Goal: Task Accomplishment & Management: Manage account settings

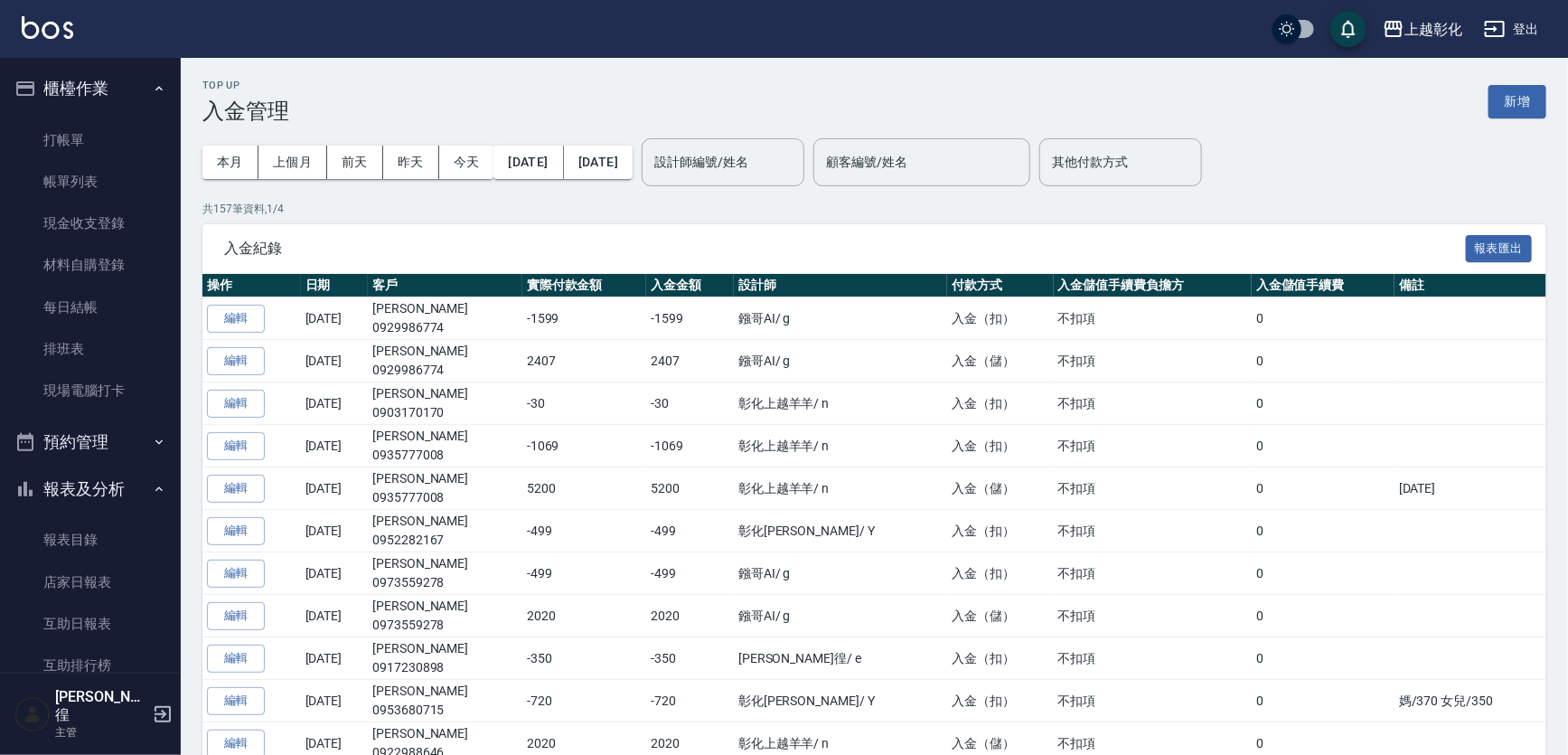
scroll to position [462, 0]
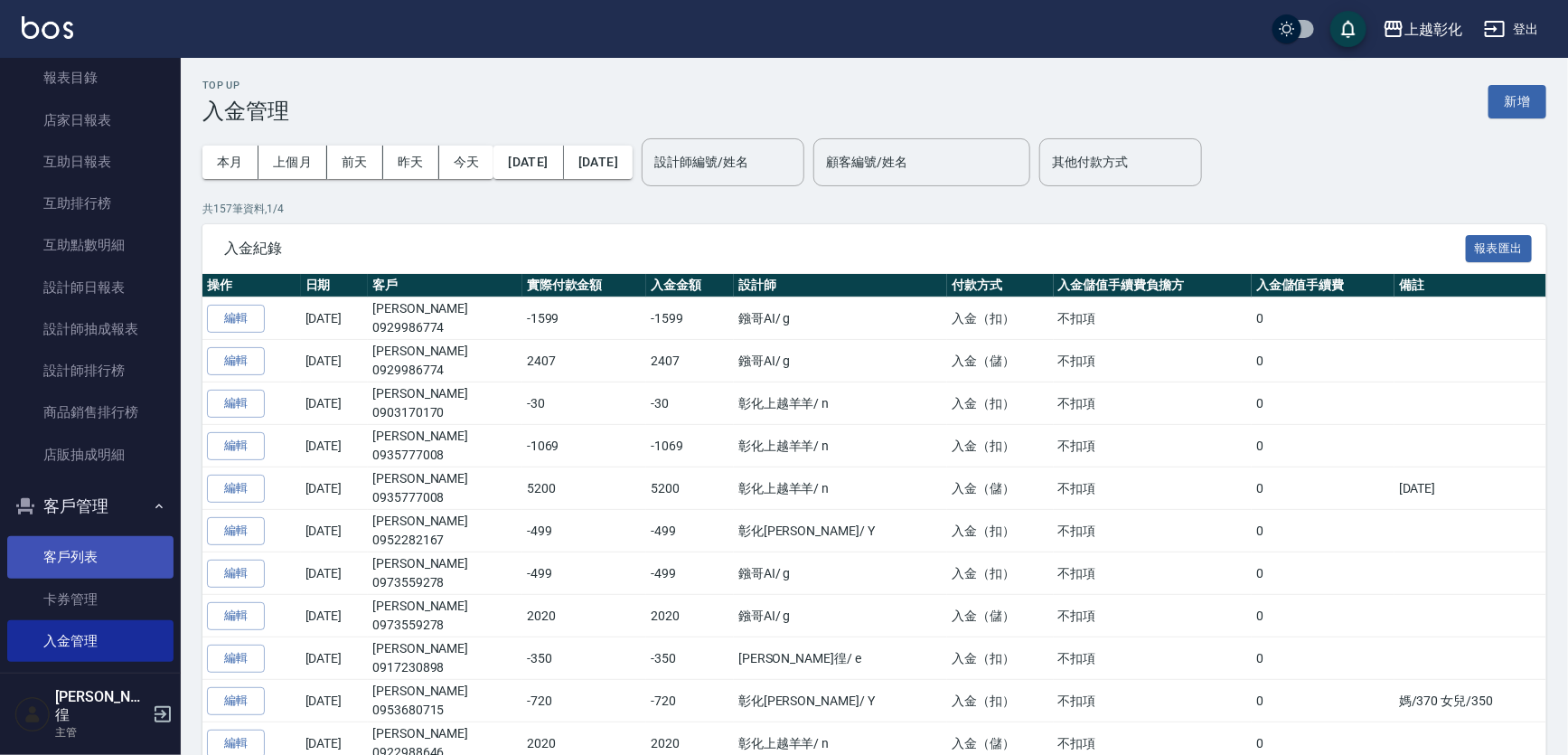
click at [93, 557] on link "客戶列表" at bounding box center [90, 557] width 167 height 42
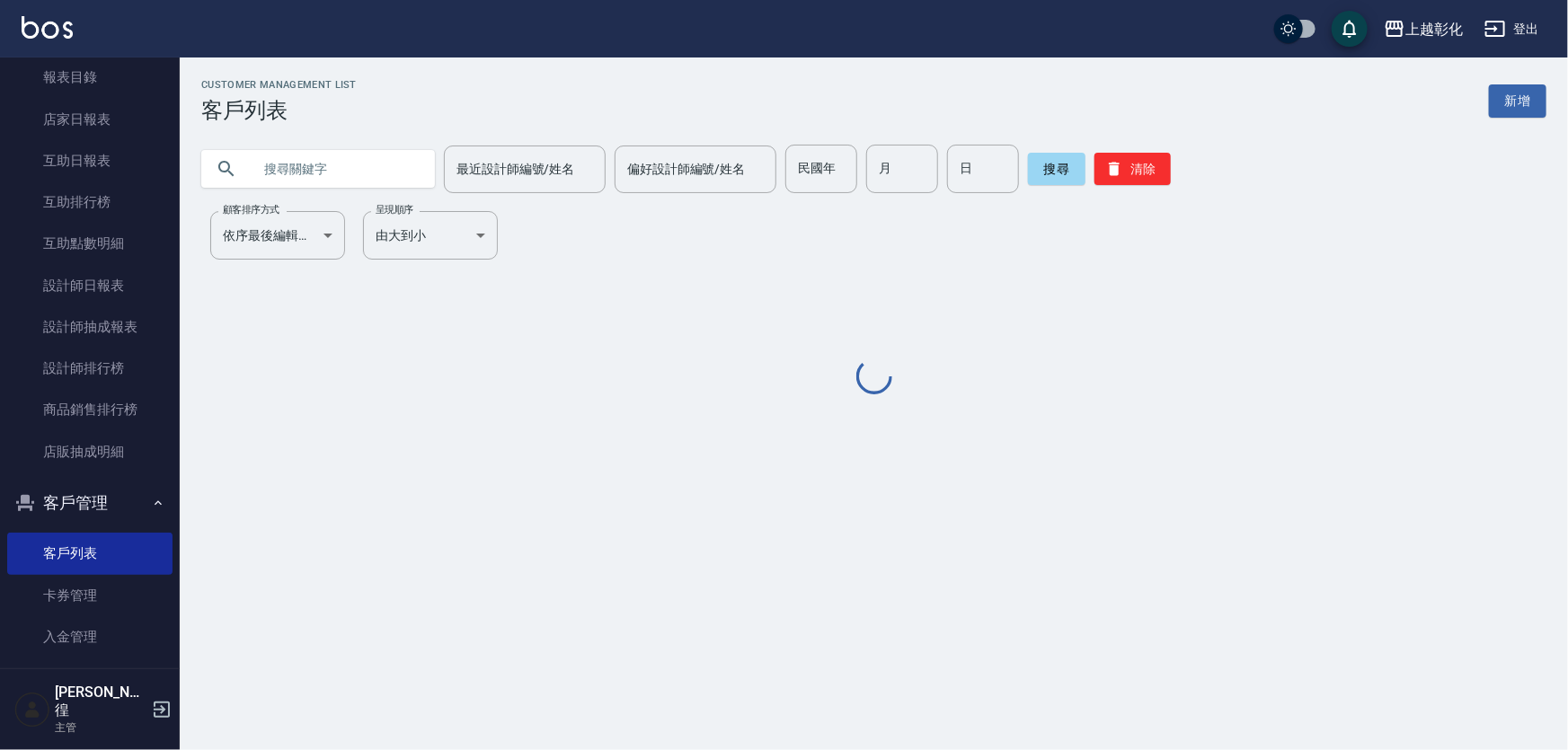
click at [351, 176] on input "text" at bounding box center [336, 169] width 169 height 49
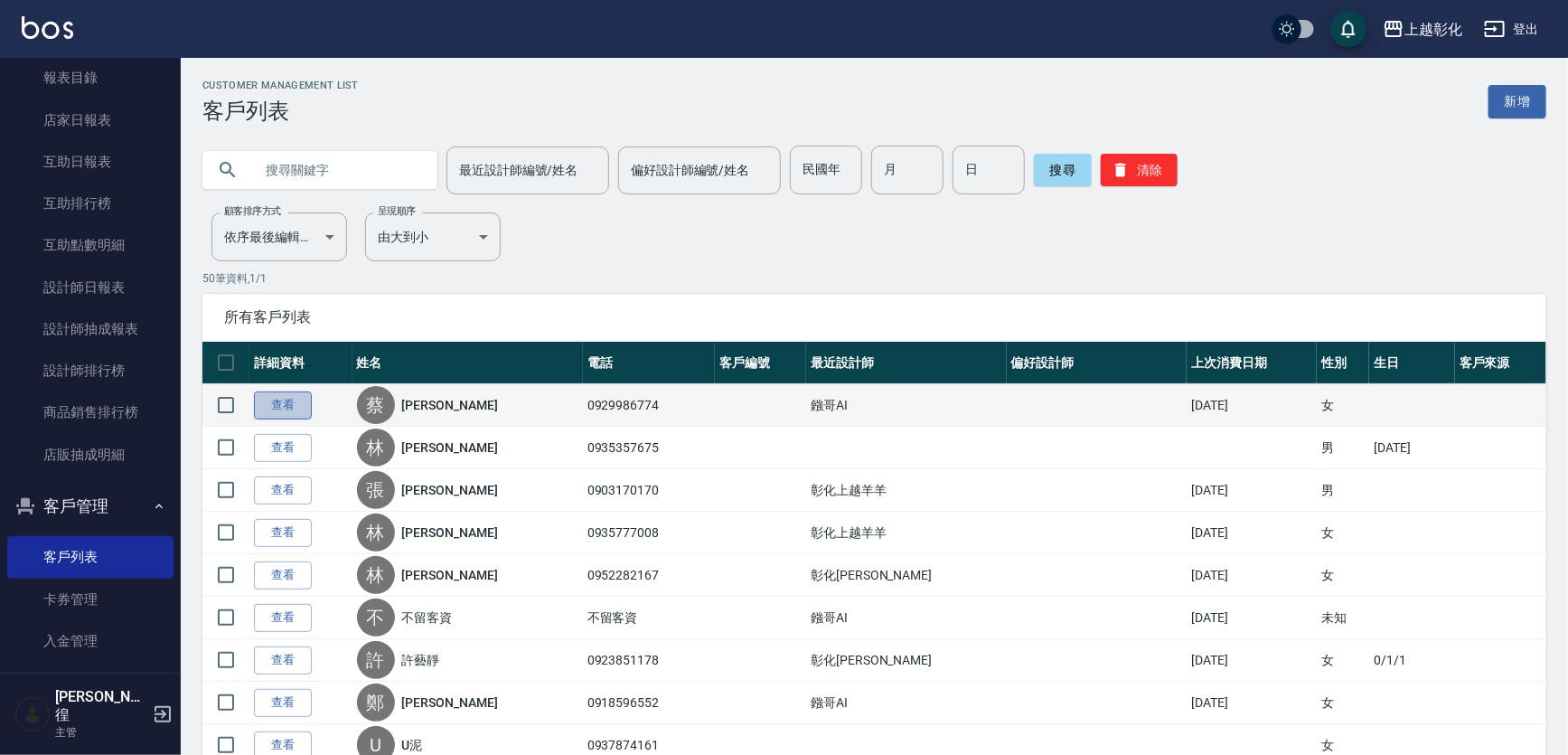
click at [292, 413] on link "查看" at bounding box center [282, 405] width 58 height 28
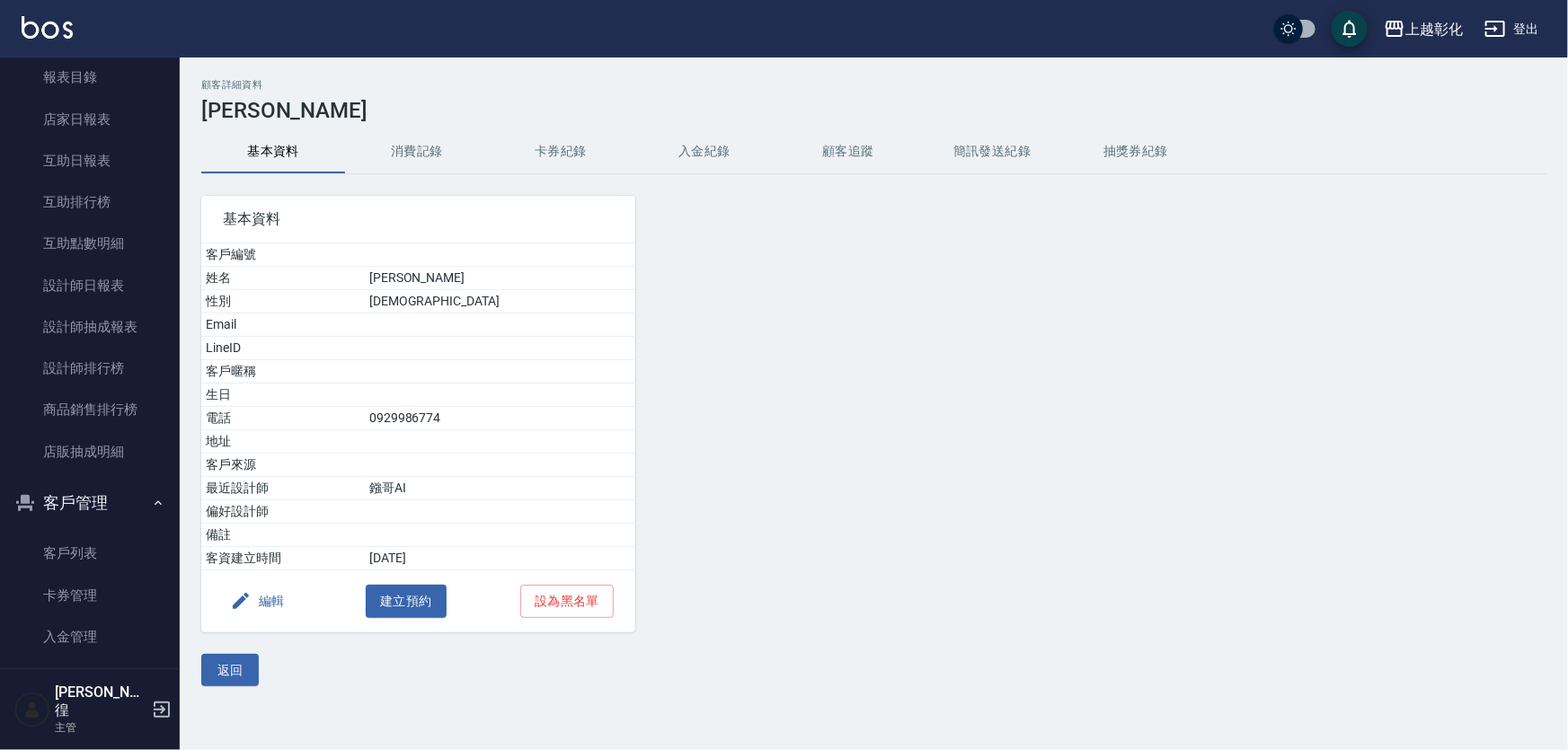
drag, startPoint x: 749, startPoint y: 171, endPoint x: 721, endPoint y: 151, distance: 34.4
click at [721, 151] on button "入金紀錄" at bounding box center [705, 151] width 144 height 43
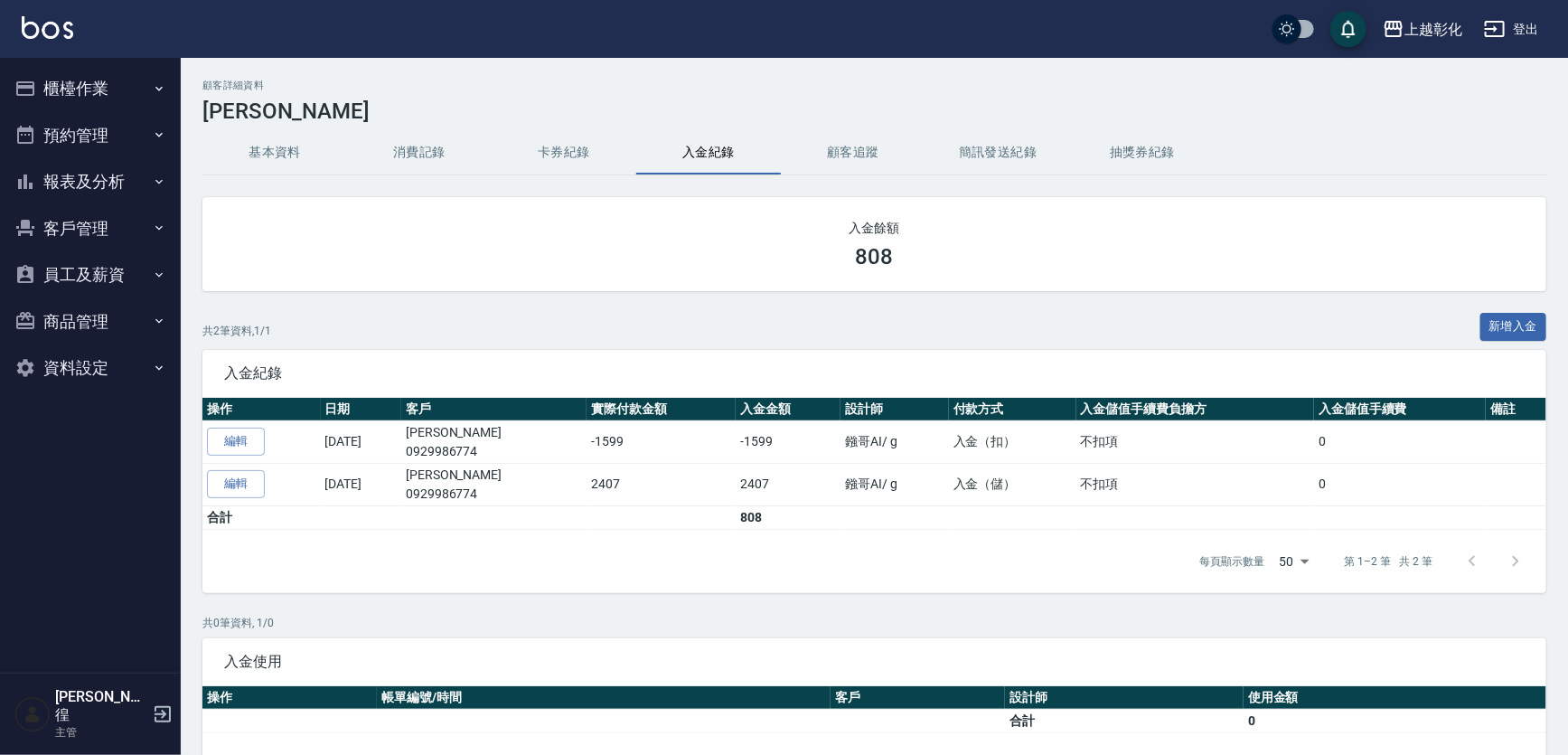
click at [107, 91] on button "櫃檯作業" at bounding box center [90, 88] width 167 height 47
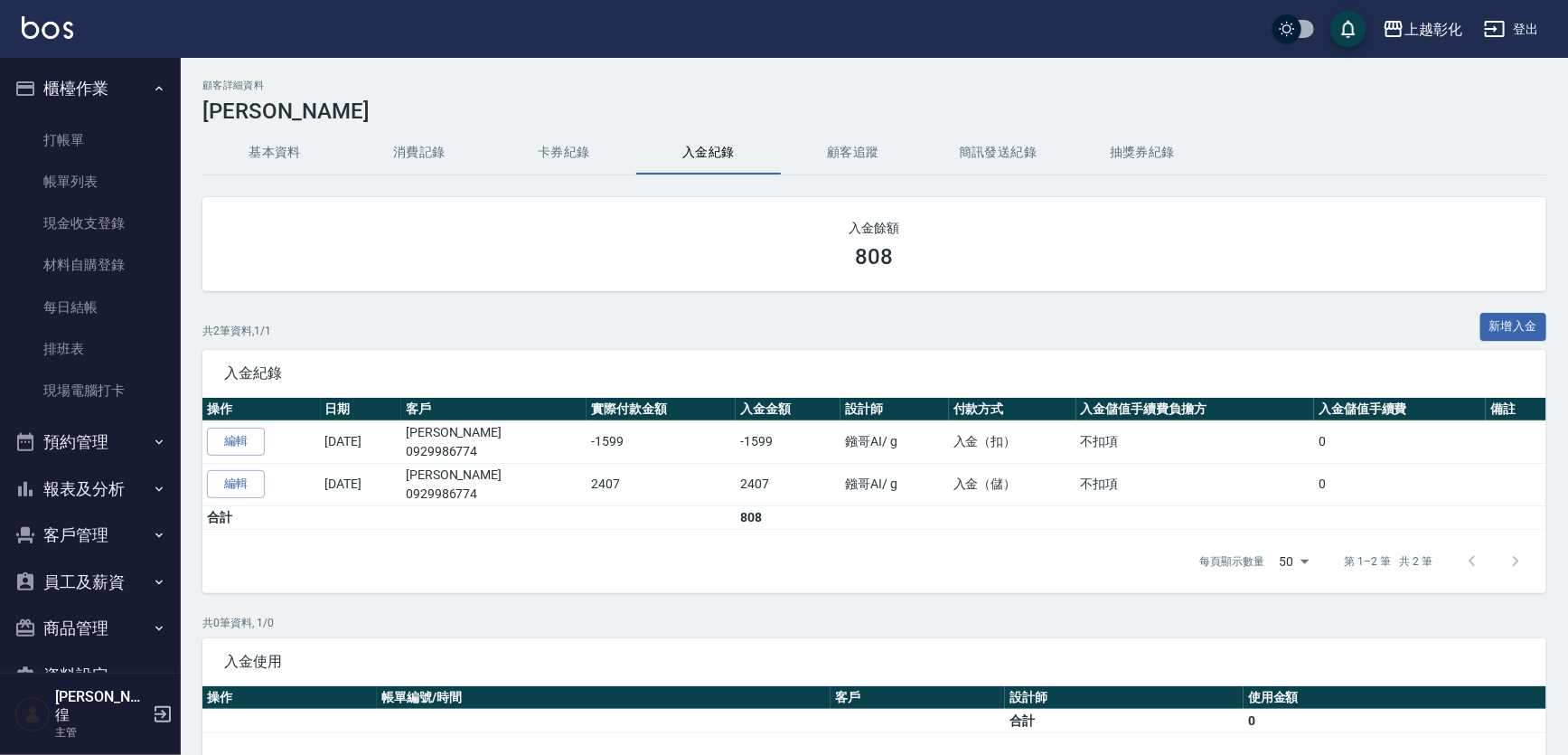
click at [129, 434] on button "預約管理" at bounding box center [90, 441] width 167 height 47
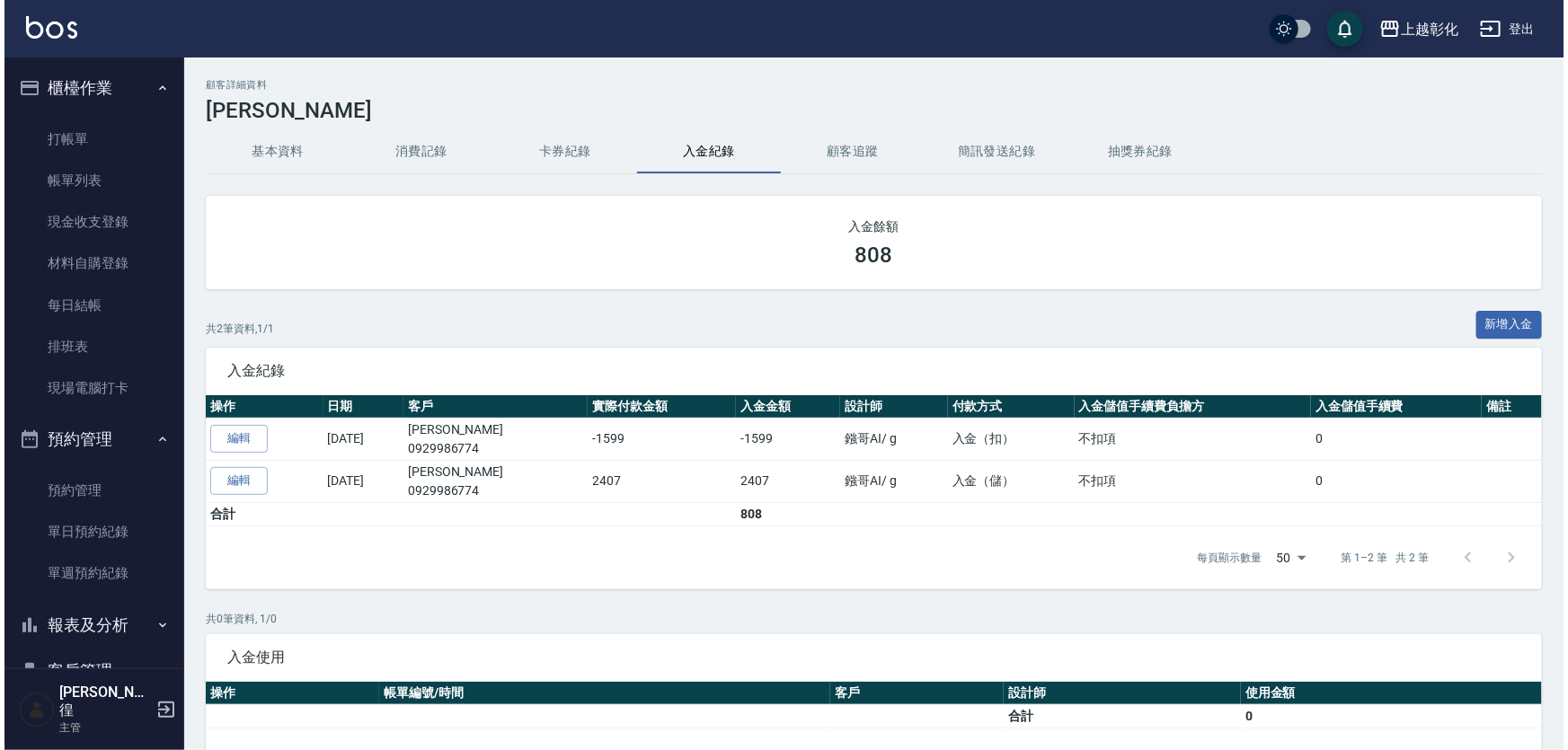
scroll to position [30, 0]
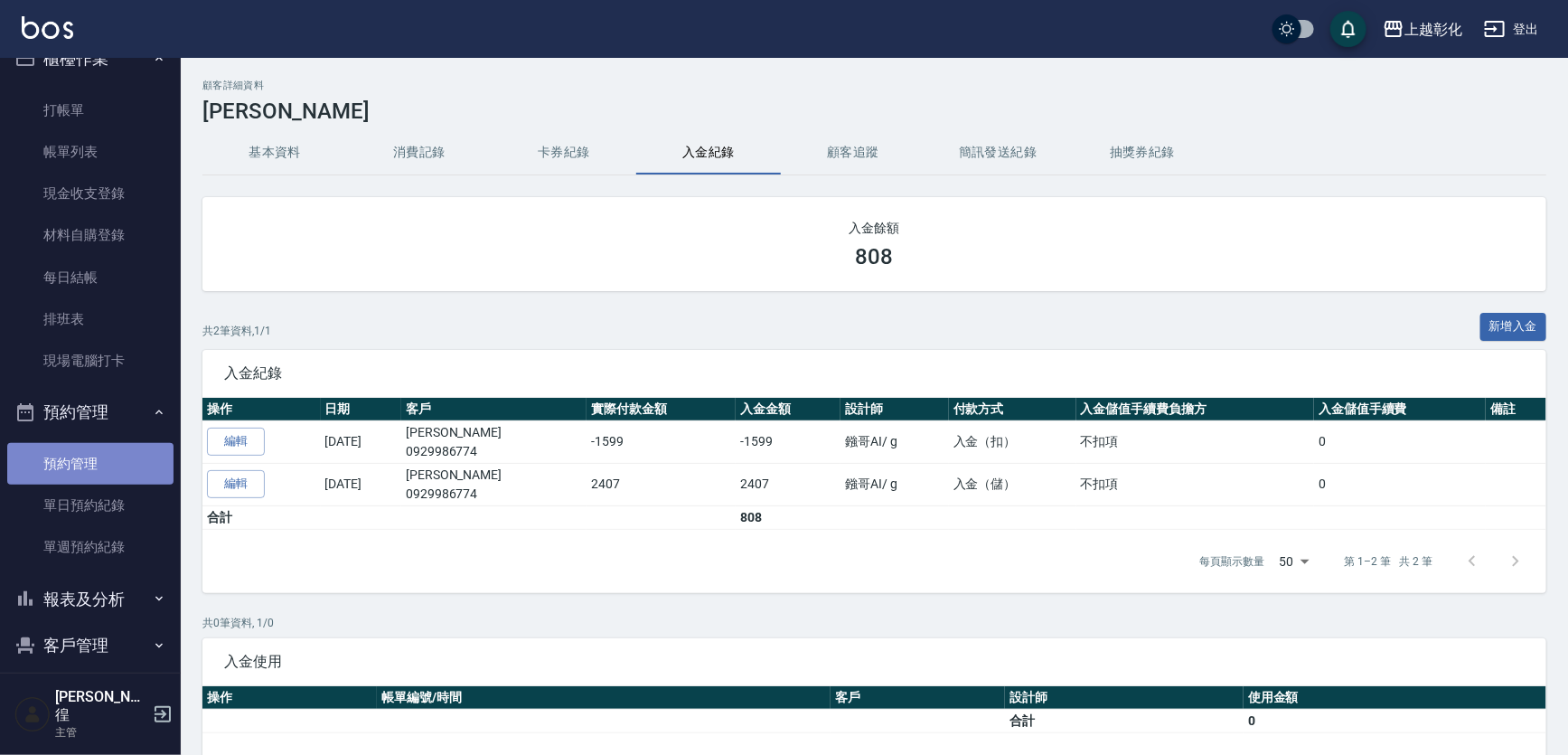
click at [96, 459] on link "預約管理" at bounding box center [90, 464] width 167 height 42
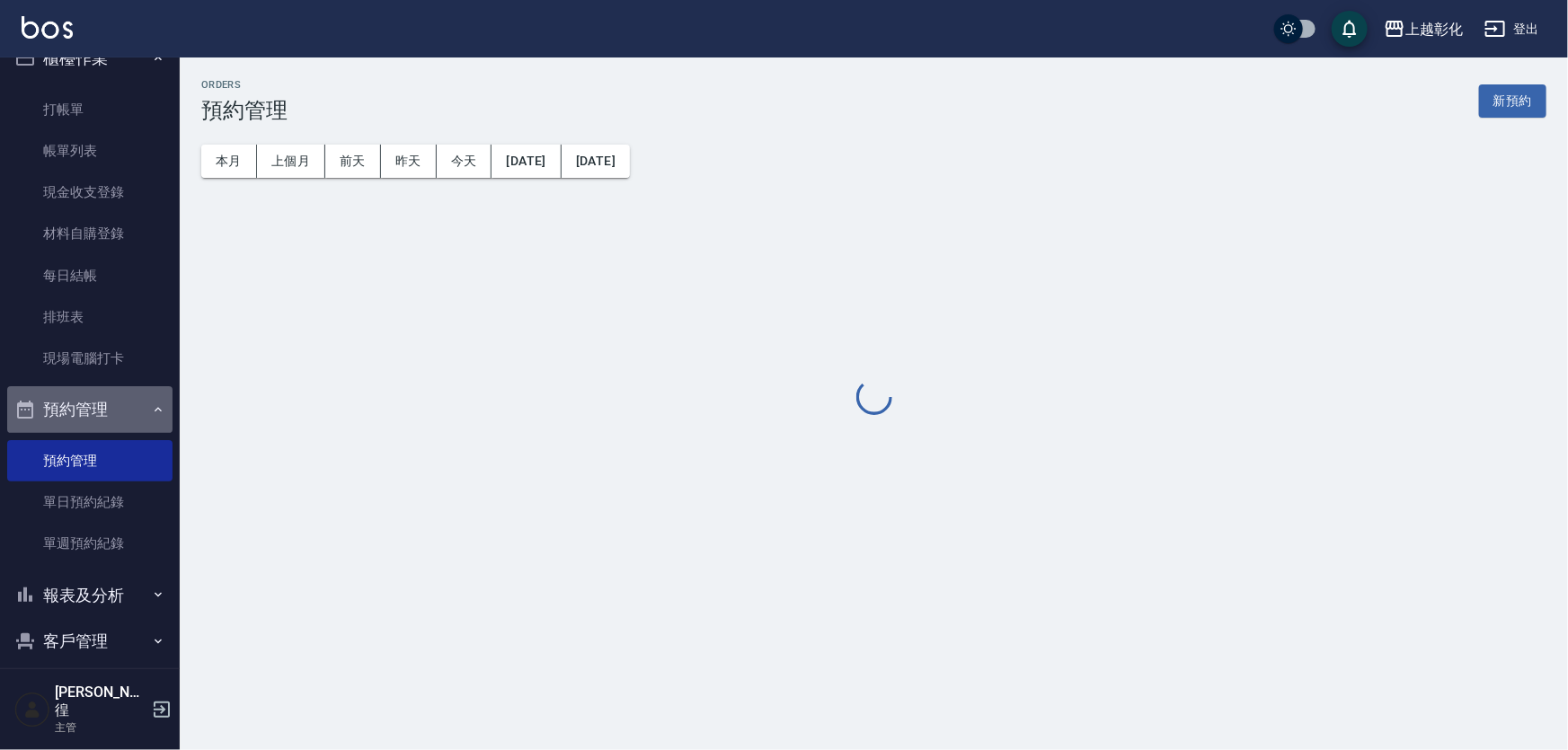
click at [112, 403] on button "預約管理" at bounding box center [89, 409] width 166 height 47
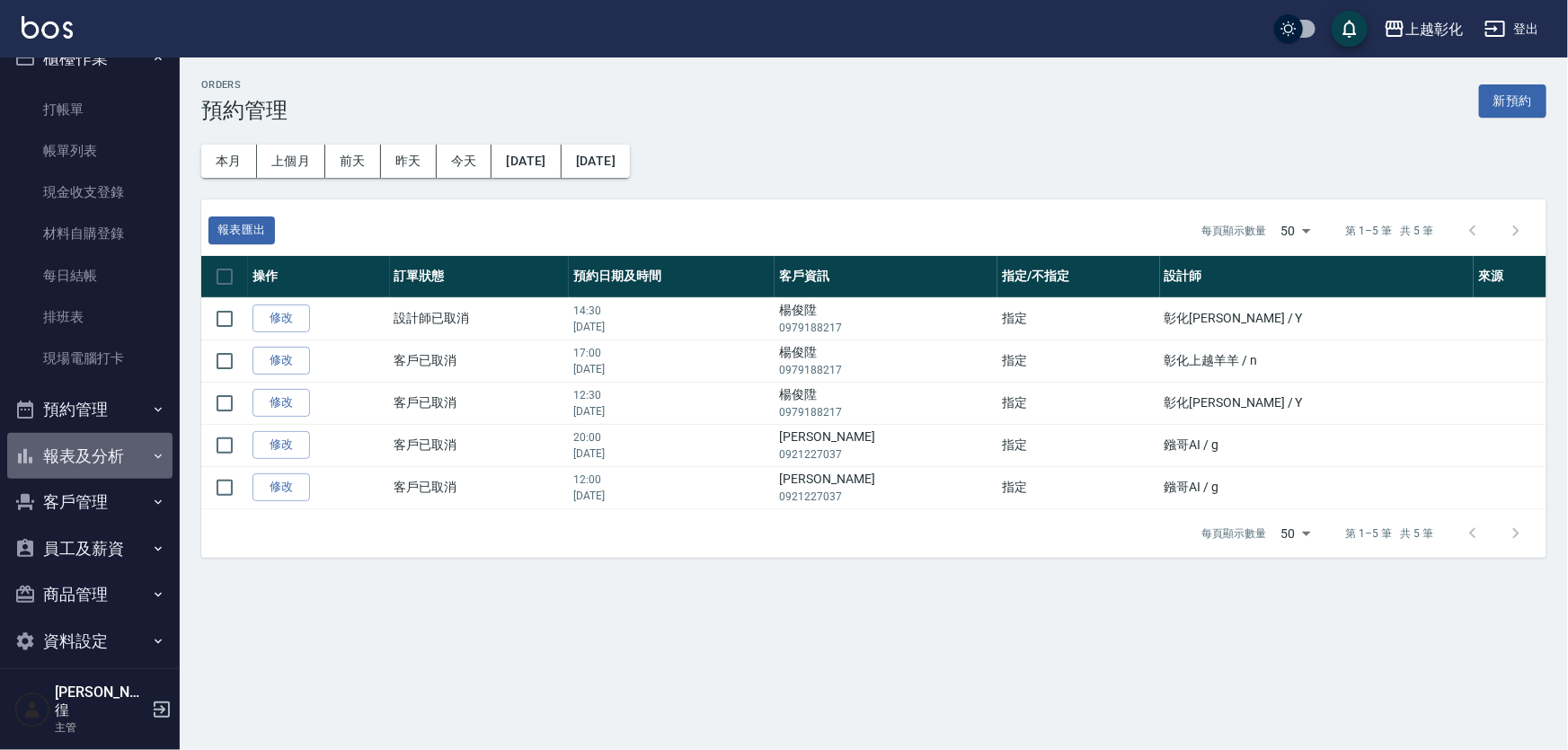
click at [115, 458] on button "報表及分析" at bounding box center [89, 455] width 166 height 47
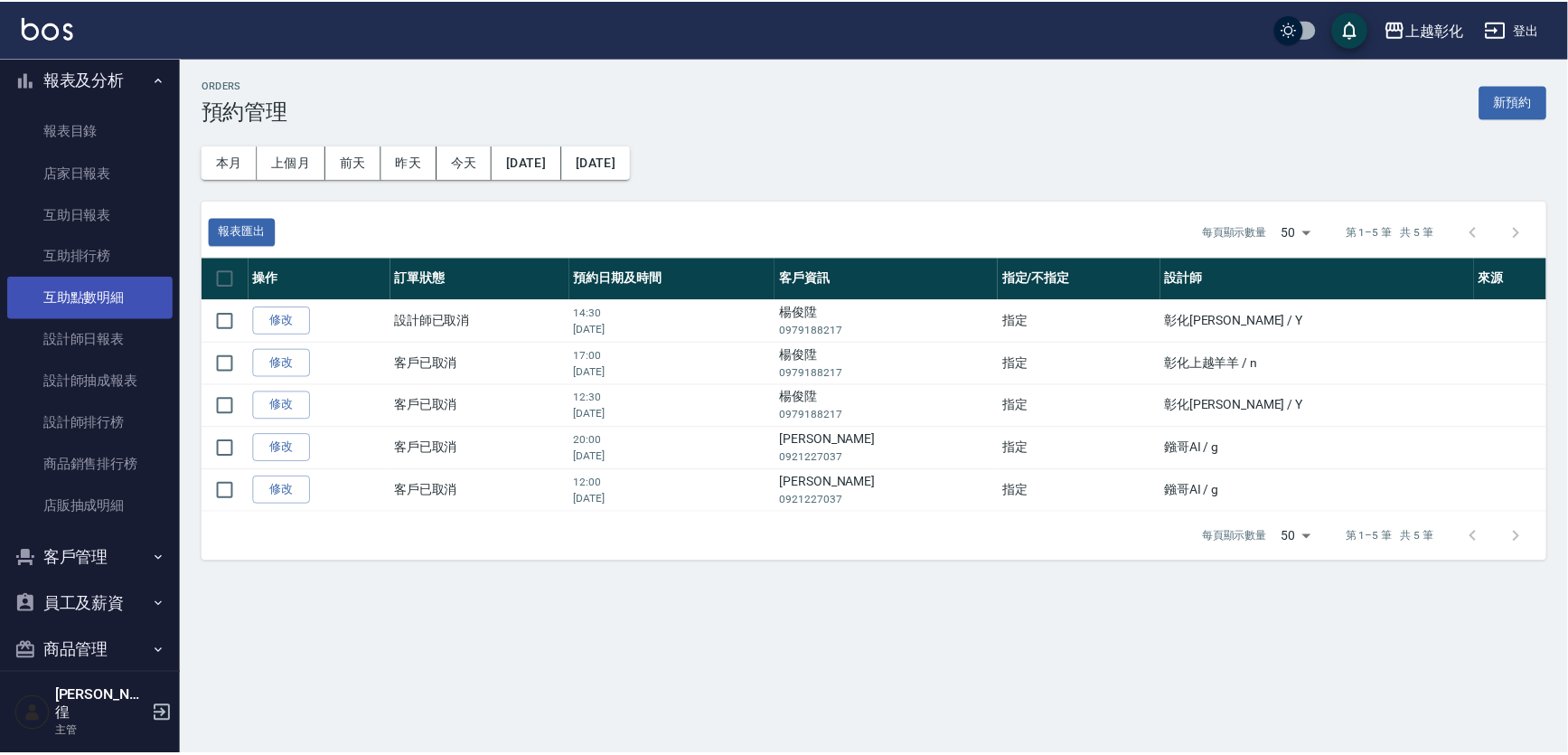
scroll to position [462, 0]
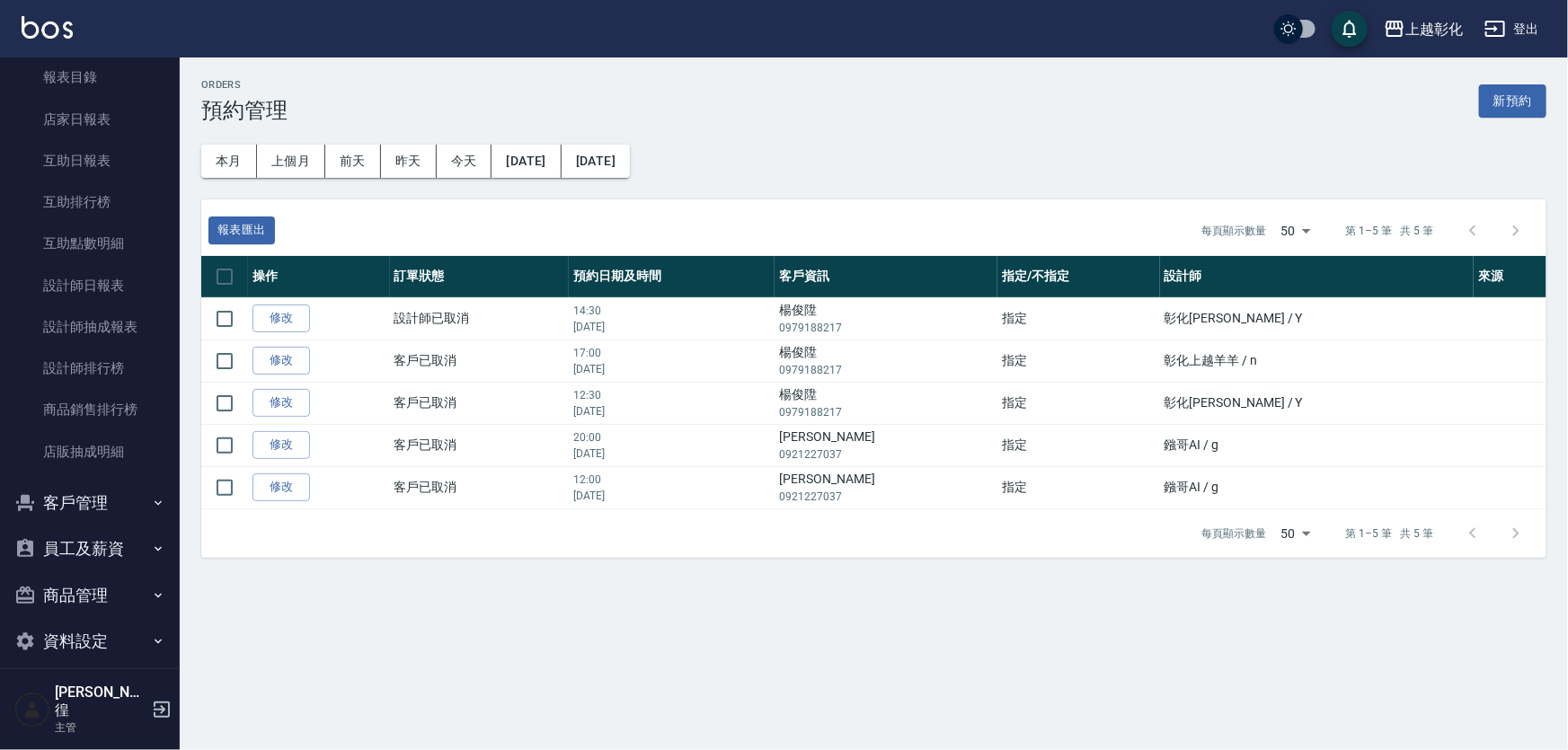
click at [112, 521] on button "客戶管理" at bounding box center [89, 503] width 166 height 47
click at [103, 549] on link "客戶列表" at bounding box center [89, 554] width 166 height 42
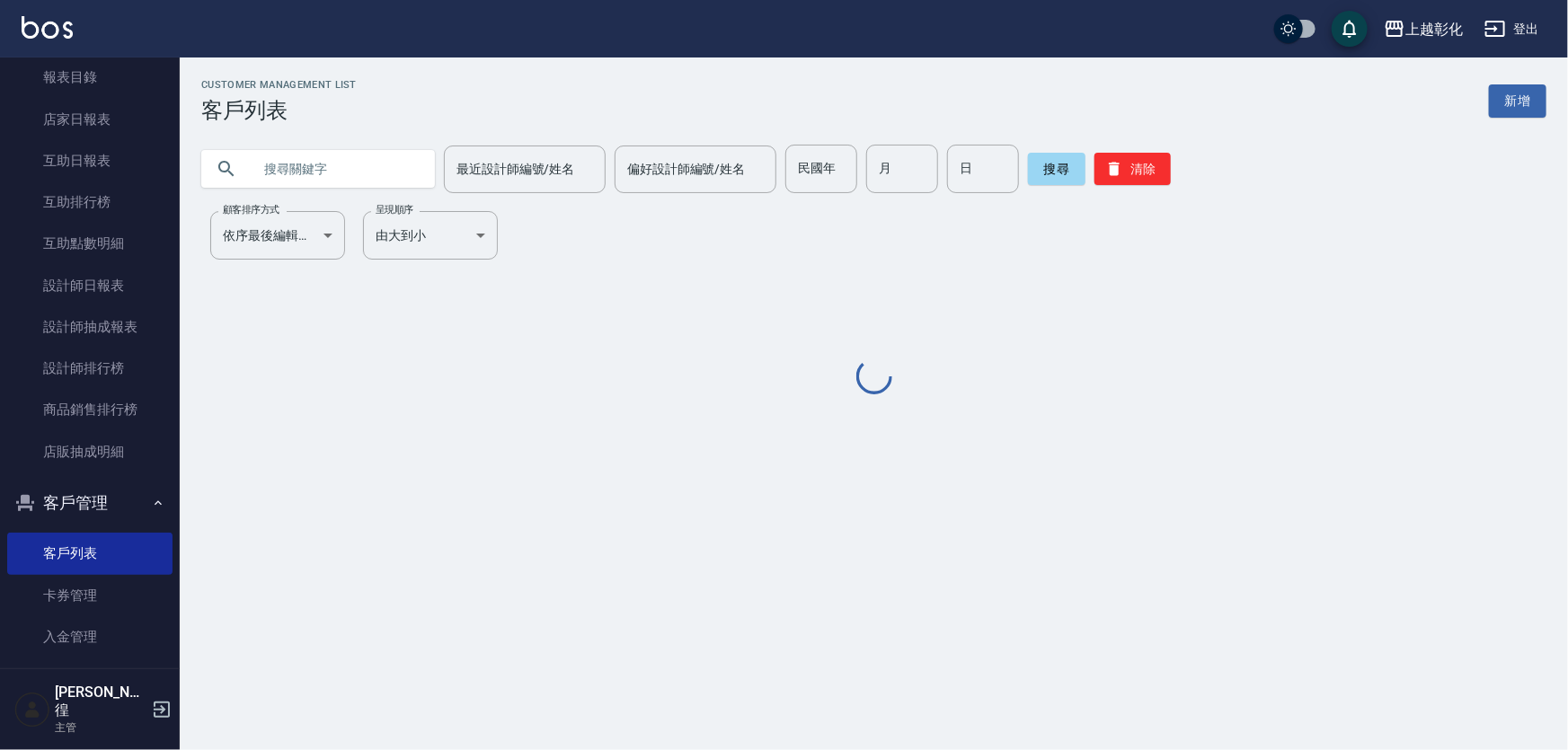
click at [324, 167] on input "text" at bounding box center [336, 169] width 169 height 49
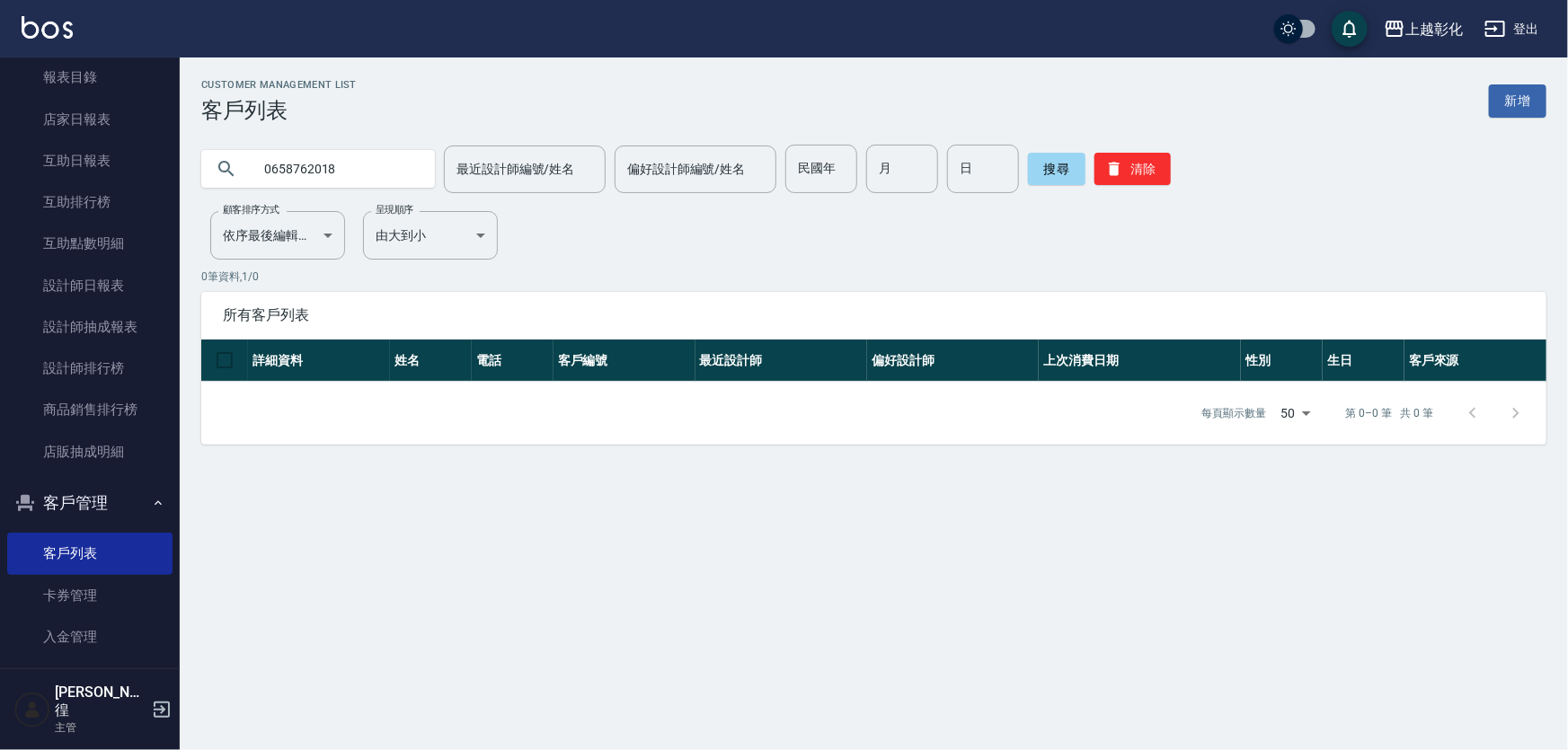
click at [283, 170] on input "0658762018" at bounding box center [336, 169] width 169 height 49
click at [349, 168] on input "0958762018" at bounding box center [336, 169] width 169 height 49
type input "0958762018"
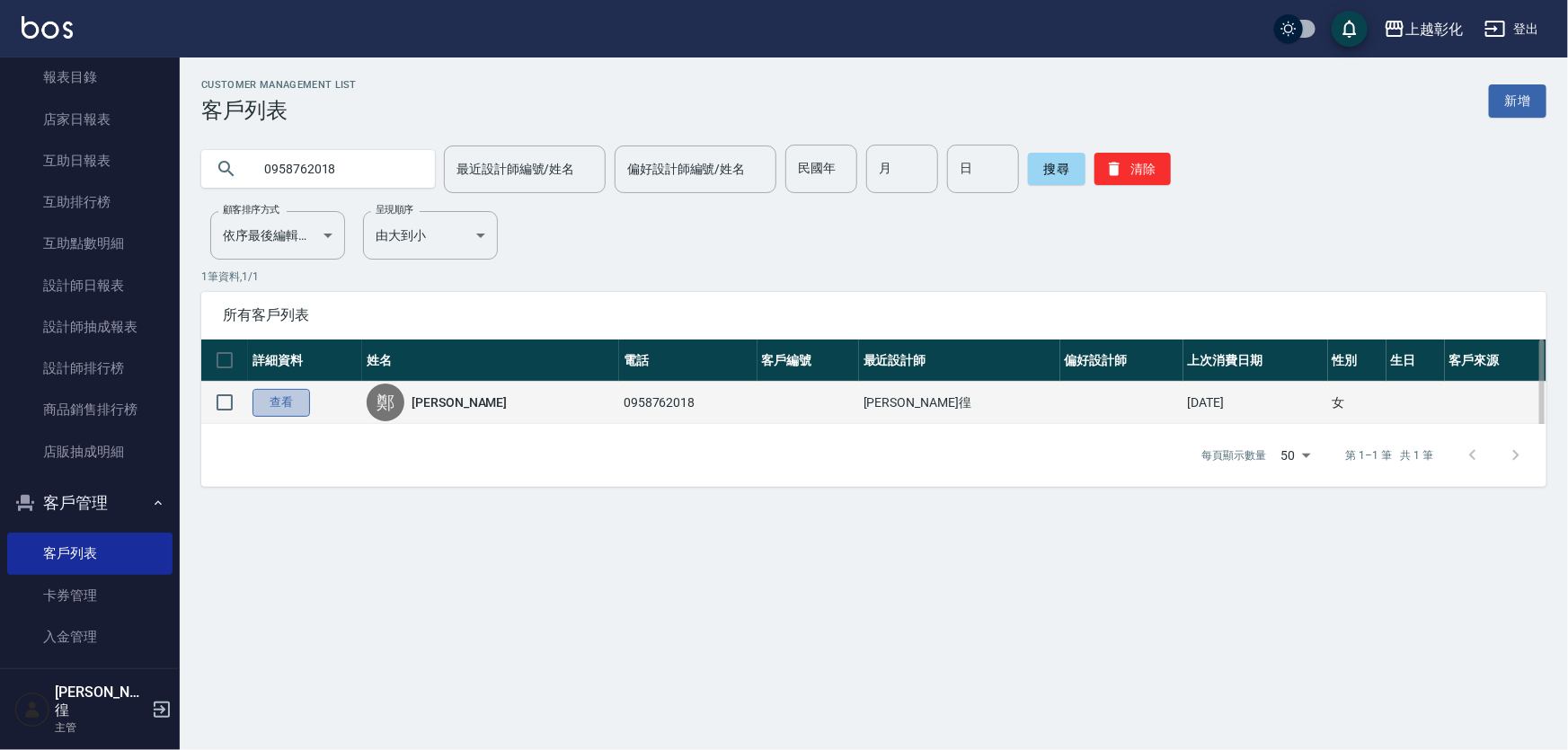
click at [294, 409] on link "查看" at bounding box center [281, 403] width 58 height 28
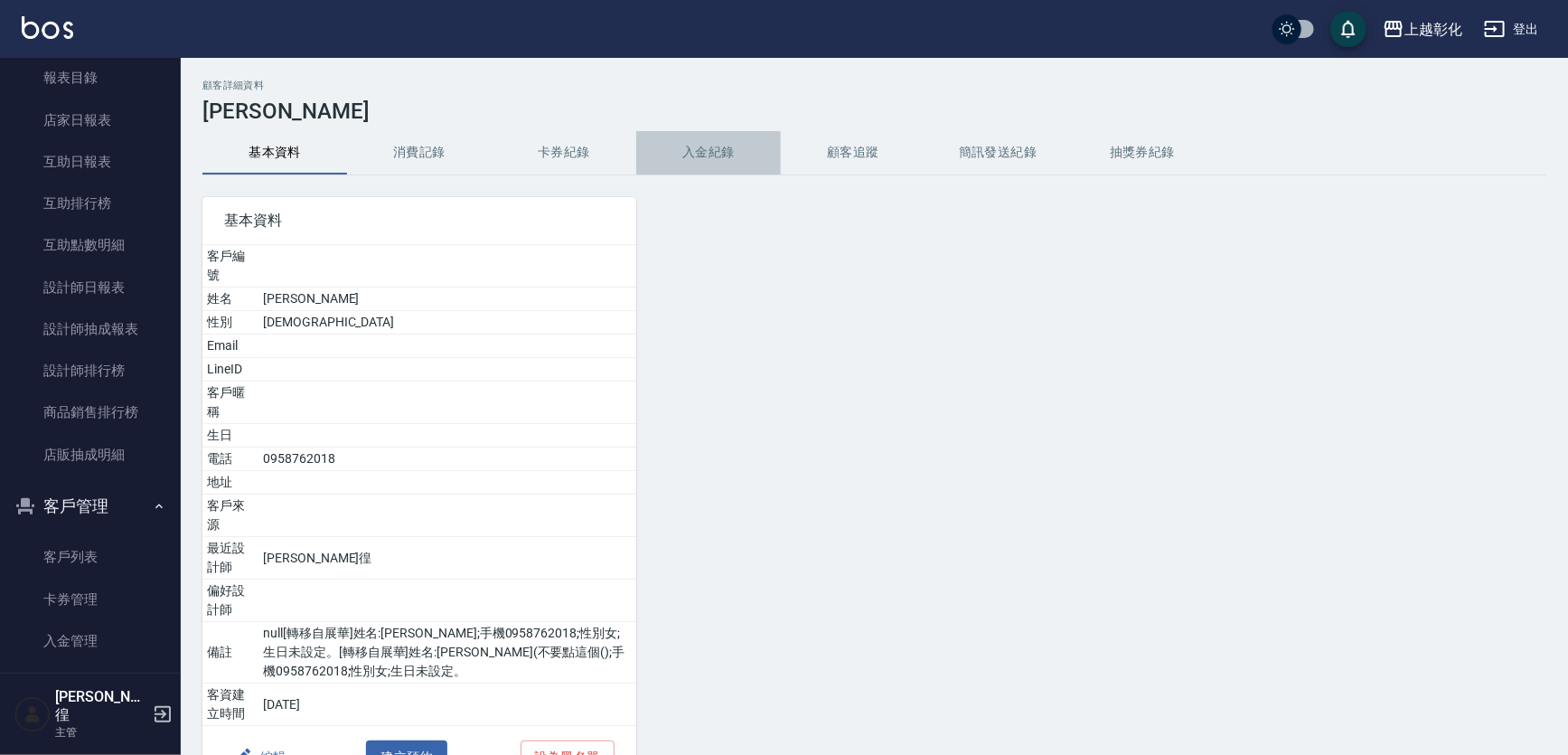
click at [705, 144] on button "入金紀錄" at bounding box center [709, 152] width 145 height 43
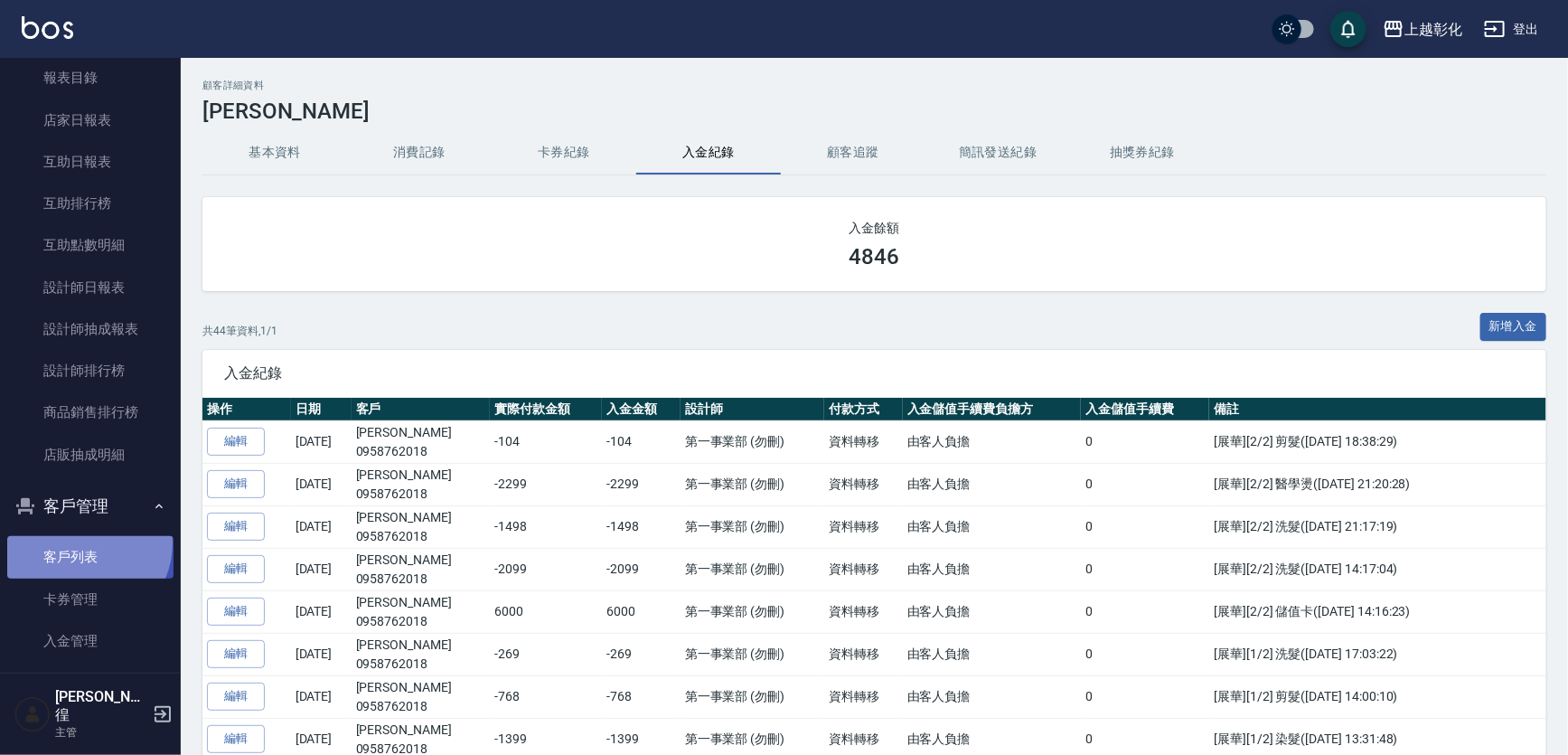
click at [83, 543] on link "客戶列表" at bounding box center [90, 557] width 167 height 42
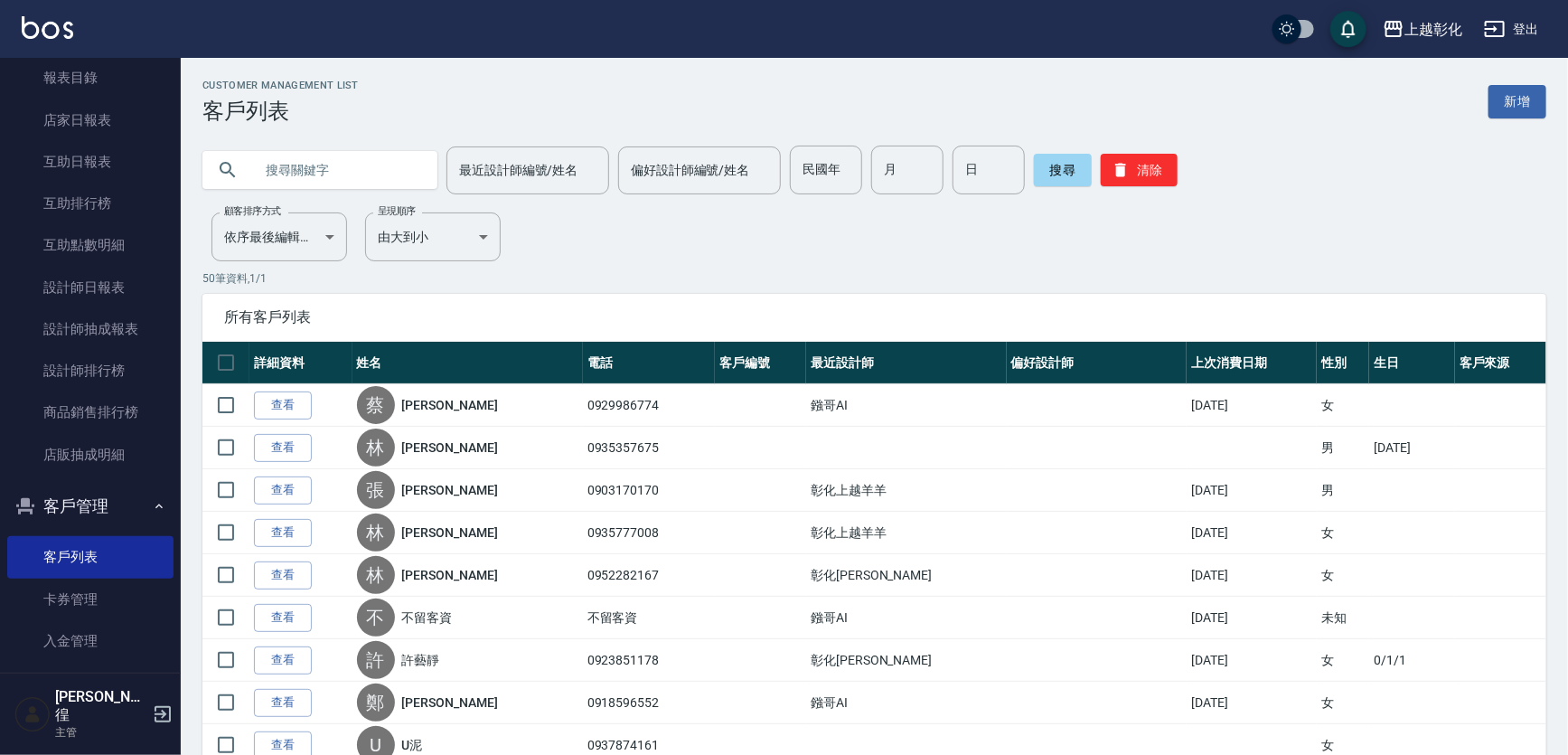
click at [304, 168] on input "text" at bounding box center [338, 170] width 170 height 49
click at [1517, 101] on link "新增" at bounding box center [1517, 102] width 58 height 34
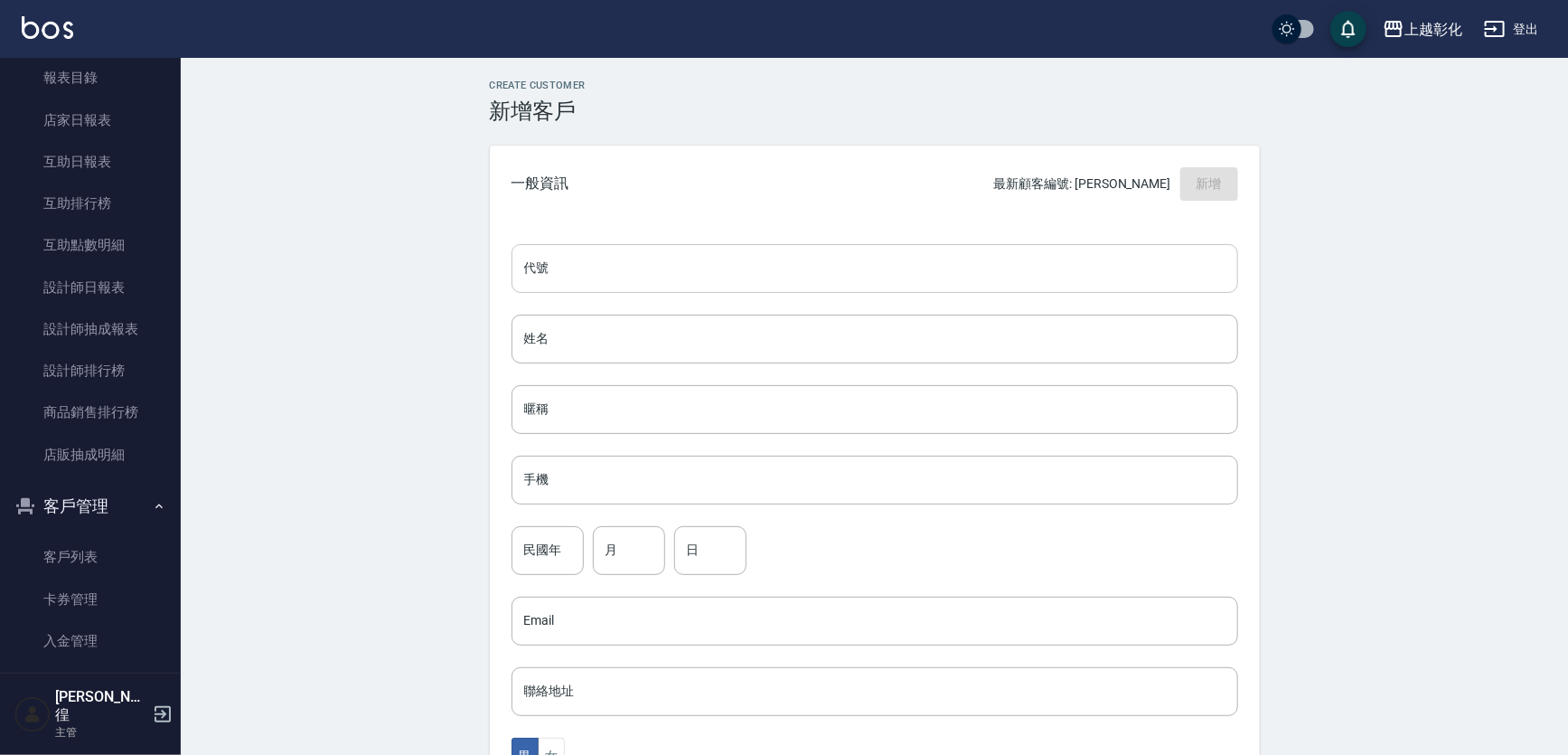
click at [567, 259] on input "代號" at bounding box center [875, 268] width 727 height 49
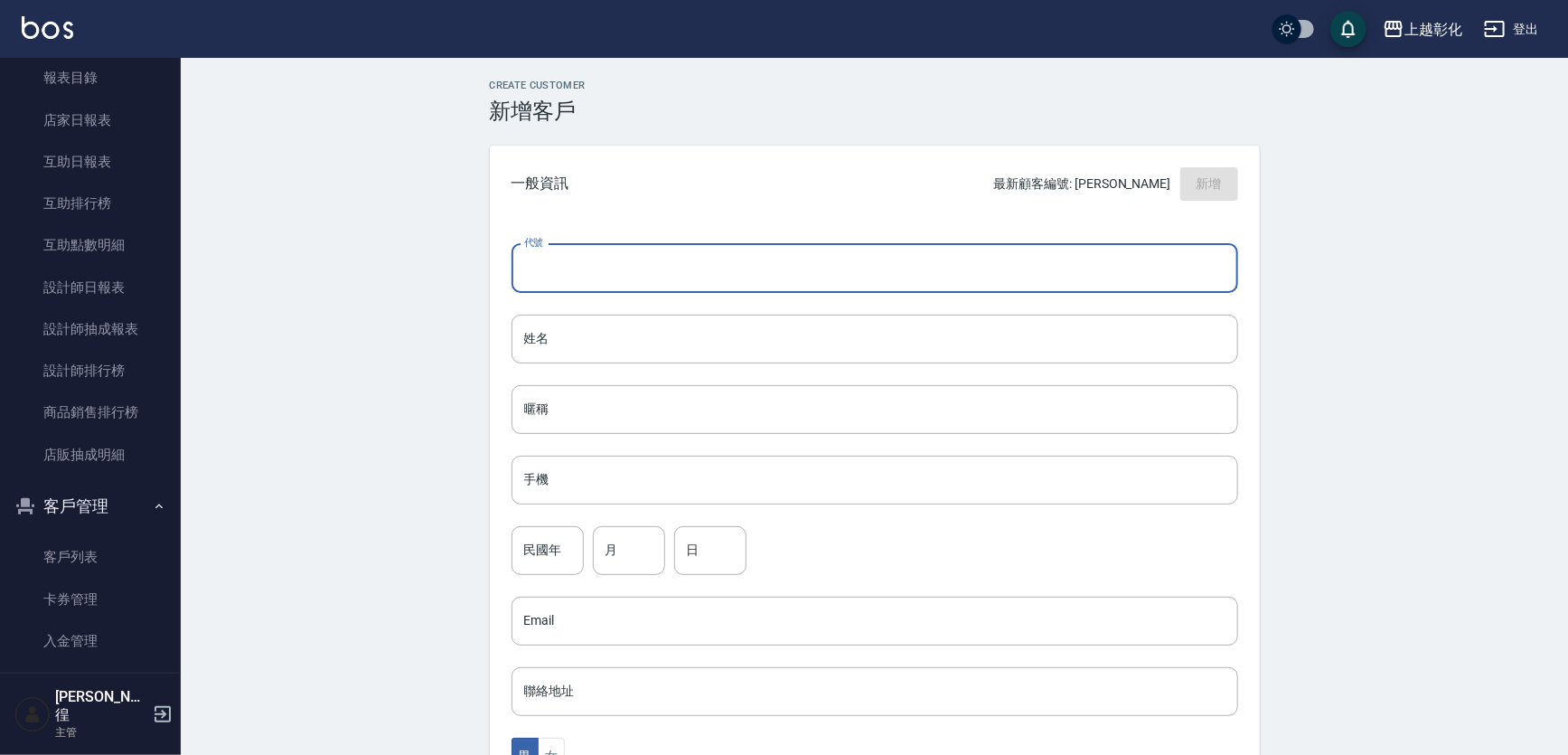
click at [407, 272] on div "Create Customer 新增客戶 一般資訊 最新顧客編號: 陳心慈 新增 代號 代號 姓名 姓名 暱稱 暱稱 手機 手機 民國年 民國年 月 月 日 …" at bounding box center [874, 617] width 1387 height 1120
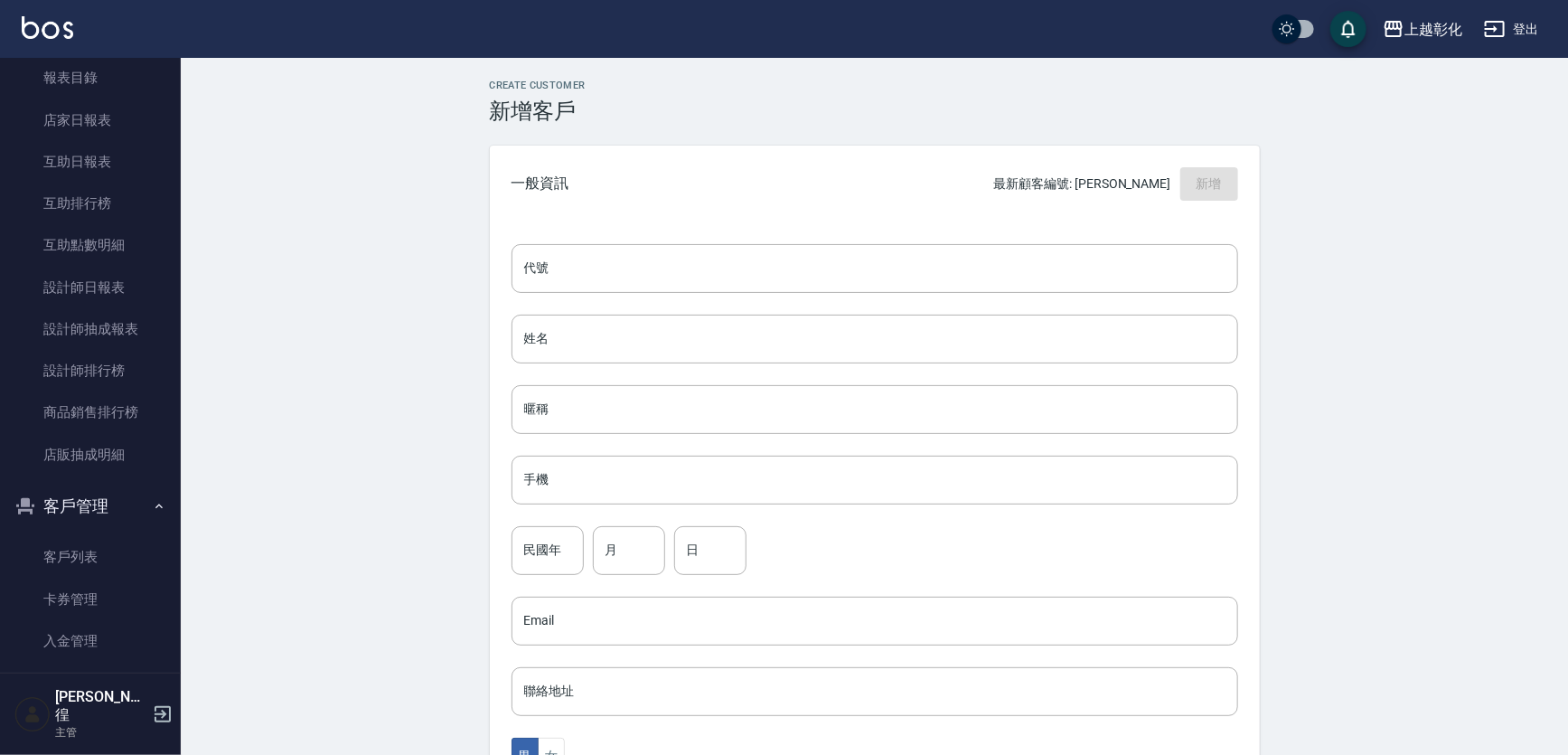
click at [84, 563] on link "客戶列表" at bounding box center [90, 557] width 167 height 42
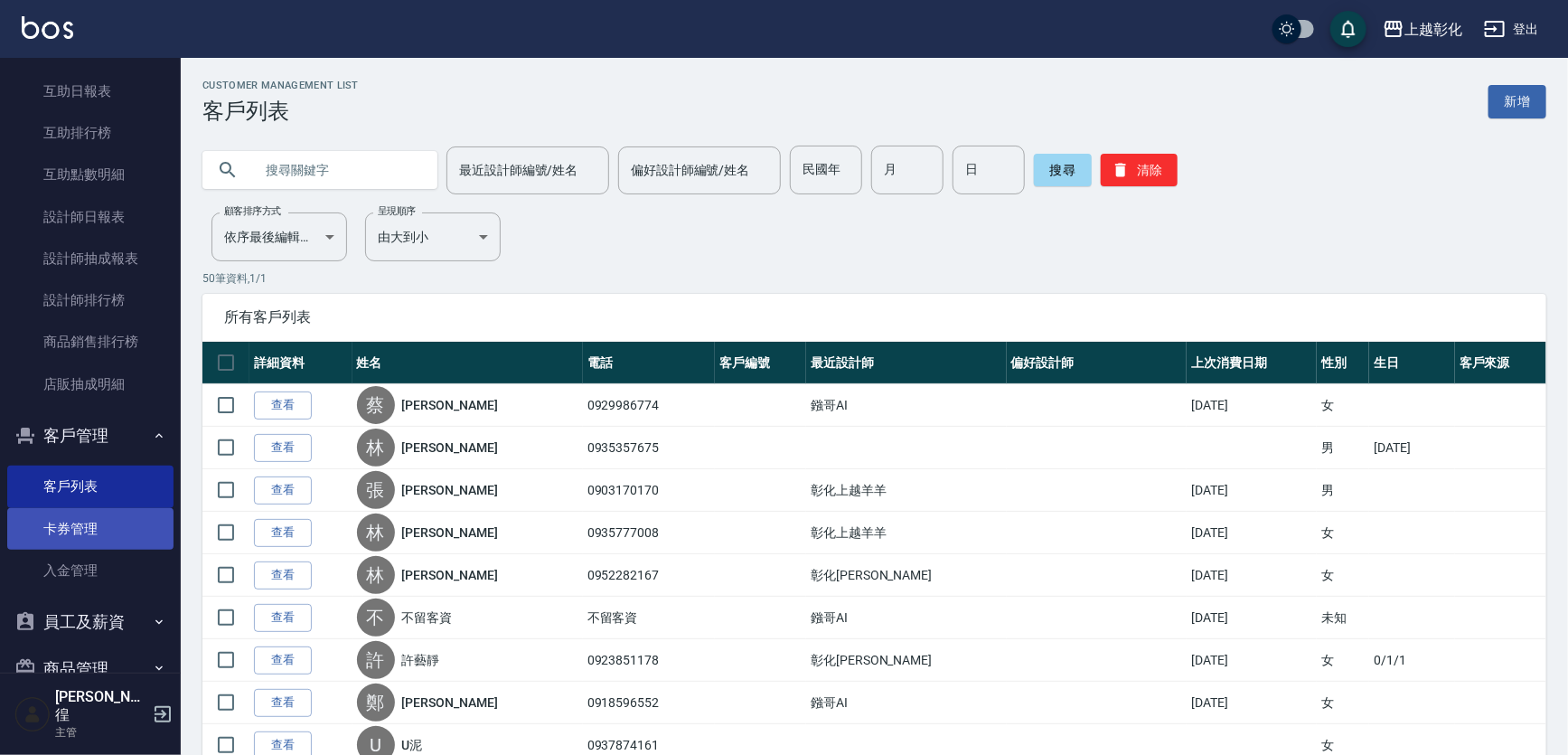
scroll to position [602, 0]
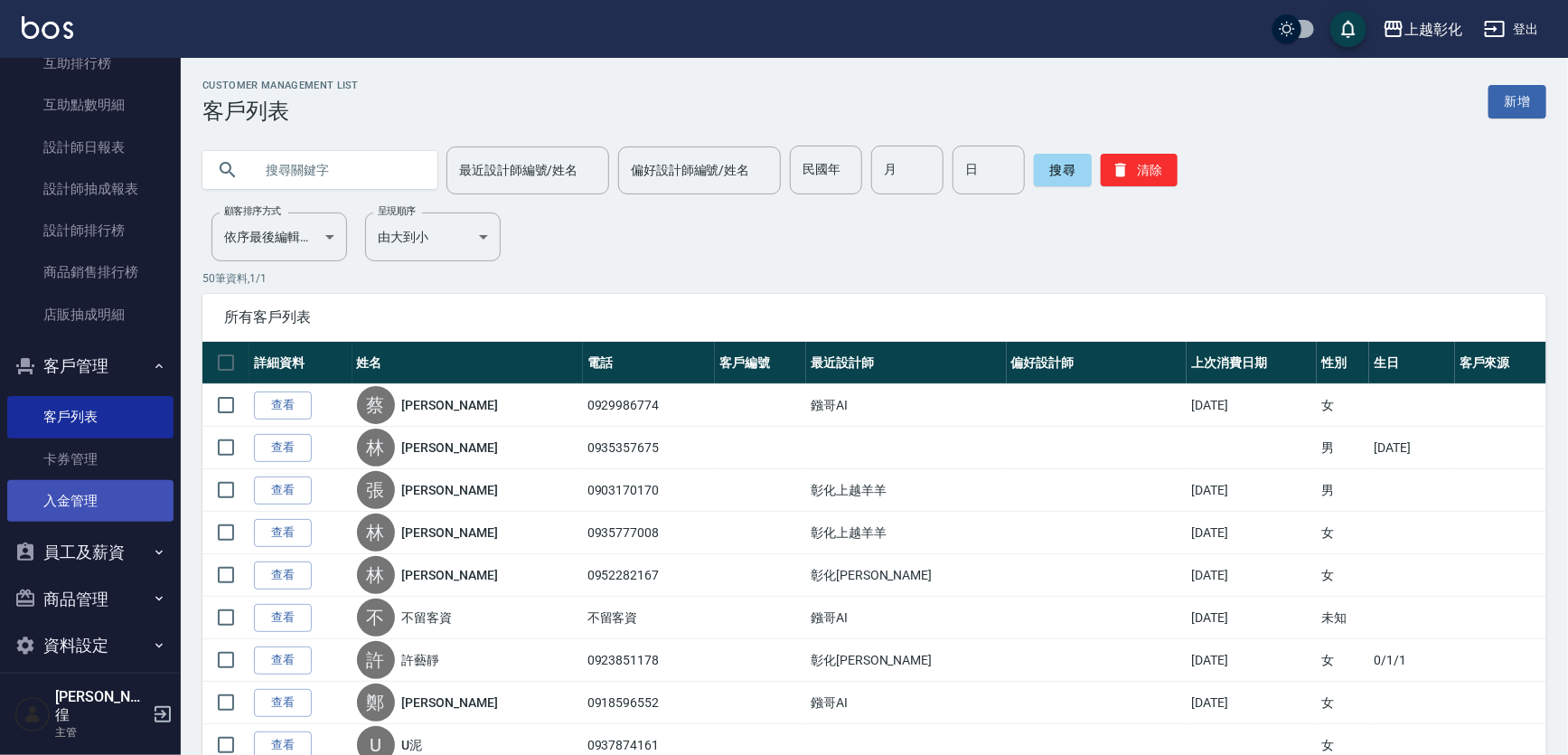
click at [78, 502] on link "入金管理" at bounding box center [90, 501] width 167 height 42
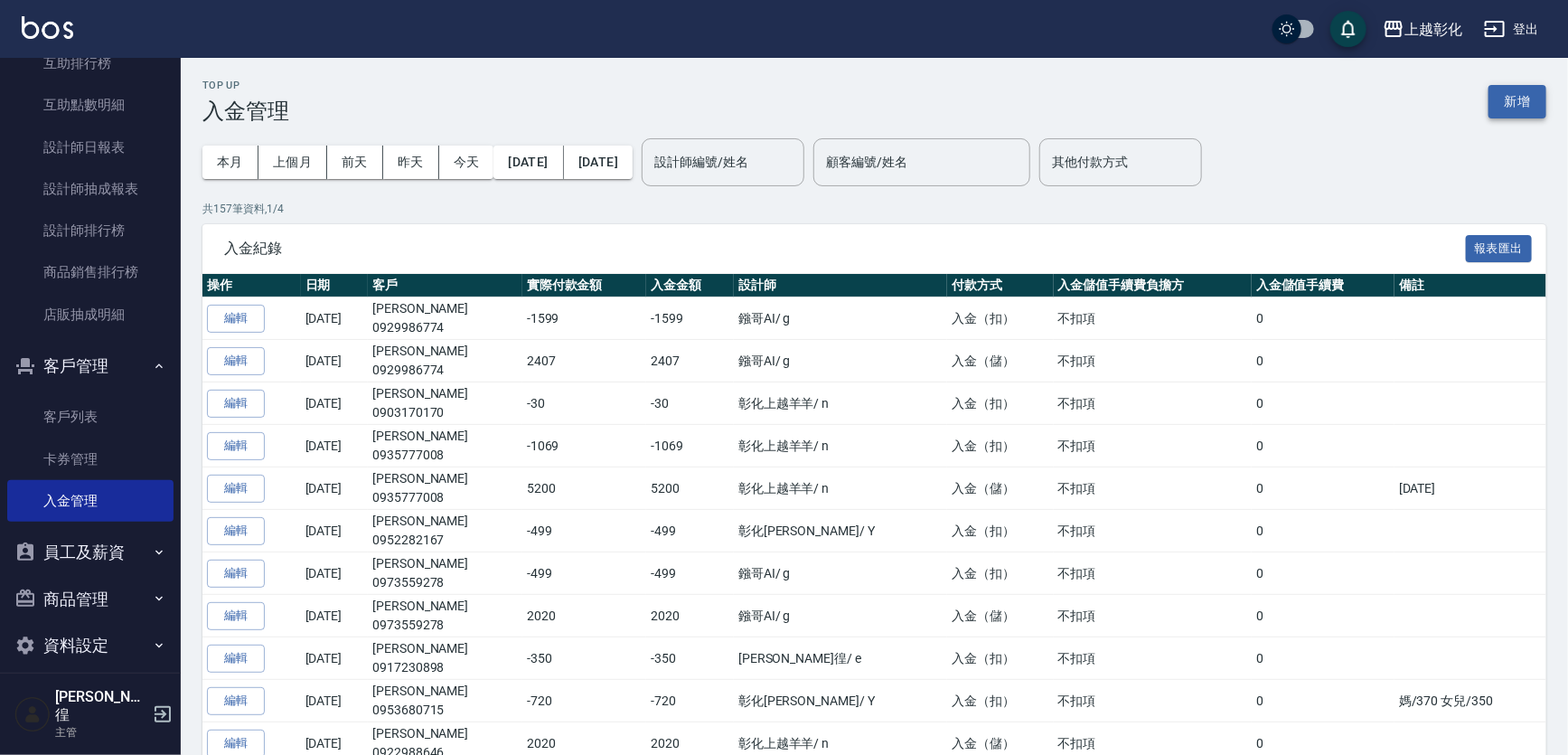
click at [1536, 101] on button "新增" at bounding box center [1517, 102] width 58 height 34
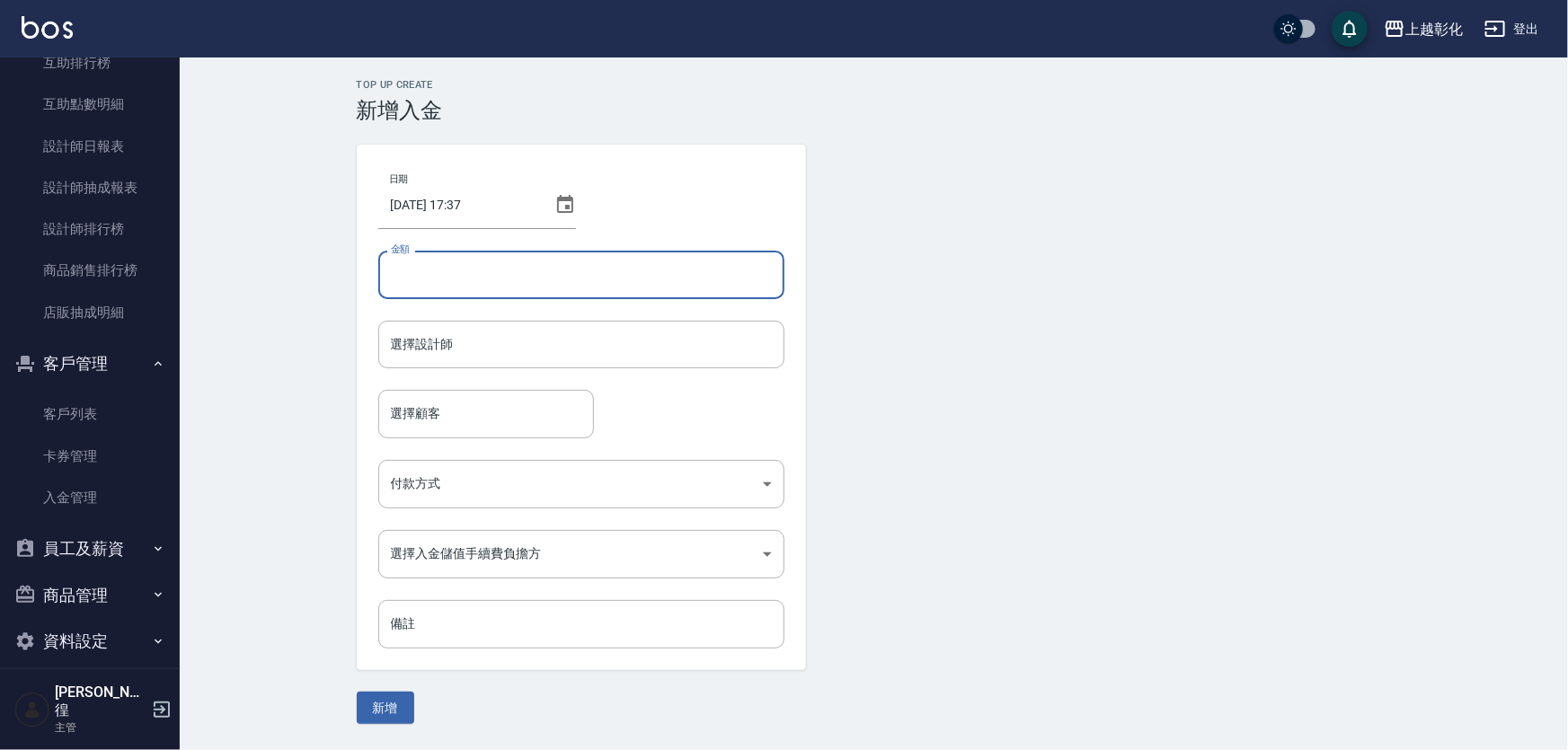
click at [454, 279] on input "金額" at bounding box center [581, 275] width 406 height 49
type input "-269"
click at [357, 691] on button "新增" at bounding box center [386, 708] width 58 height 34
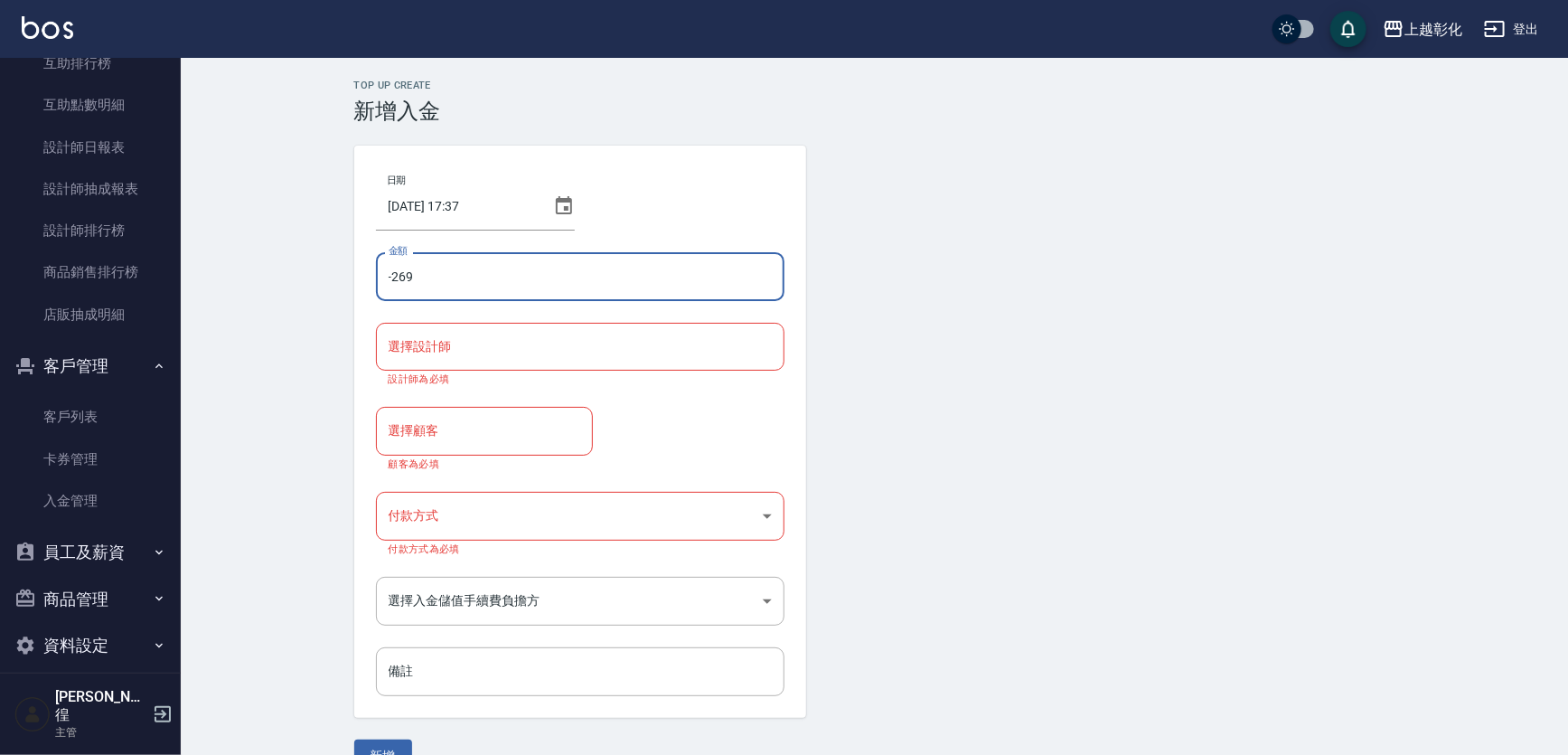
drag, startPoint x: 473, startPoint y: 312, endPoint x: 470, endPoint y: 344, distance: 32.1
click at [473, 331] on div "日期 2025/08/25 17:37 金額 -269 金額 選擇設計師 選擇設計師 設計師為必填 選擇顧客 選擇顧客 顧客為必填 付款方式 ​ 付款方式 付…" at bounding box center [580, 431] width 452 height 572
click at [470, 344] on input "選擇設計師" at bounding box center [580, 347] width 392 height 32
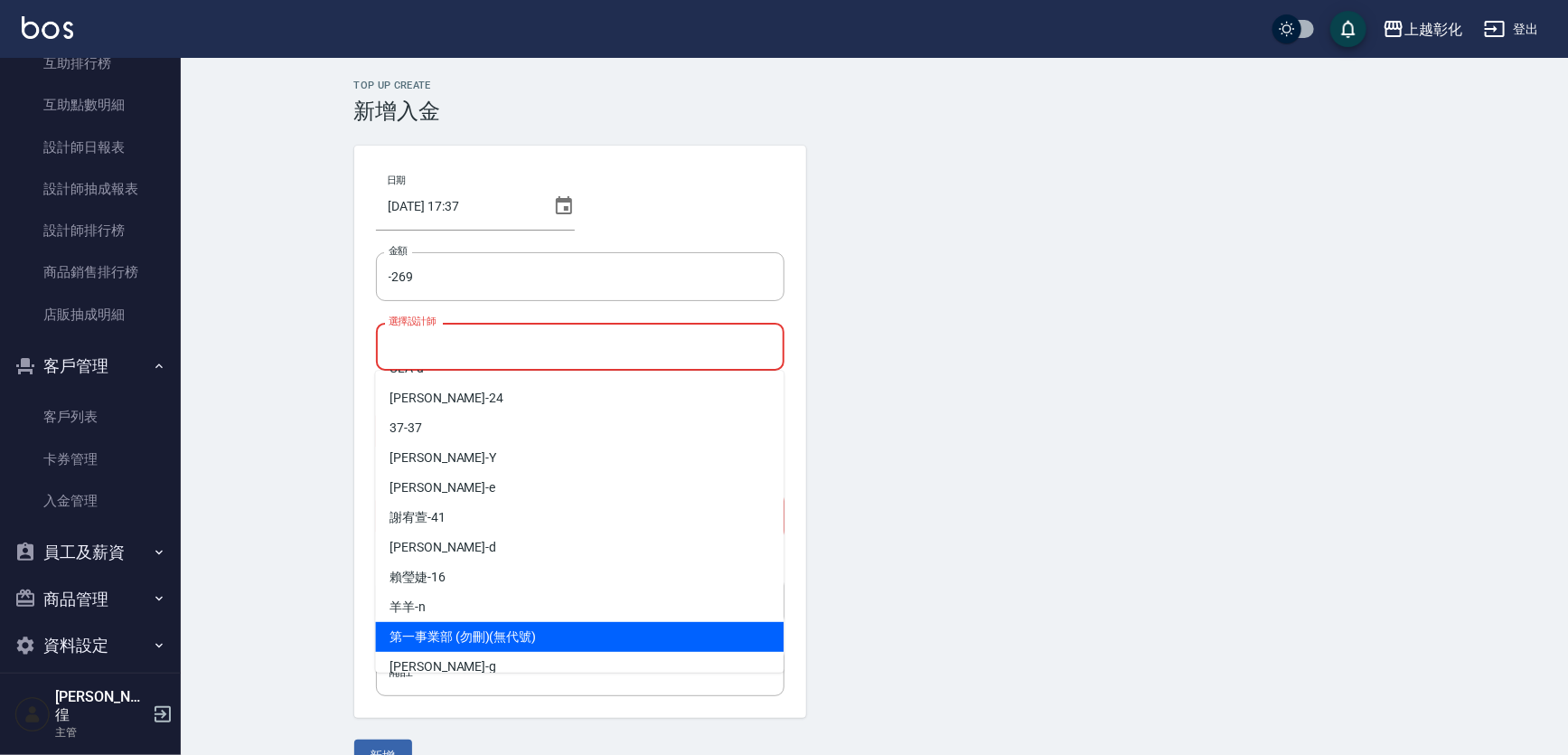
scroll to position [100, 0]
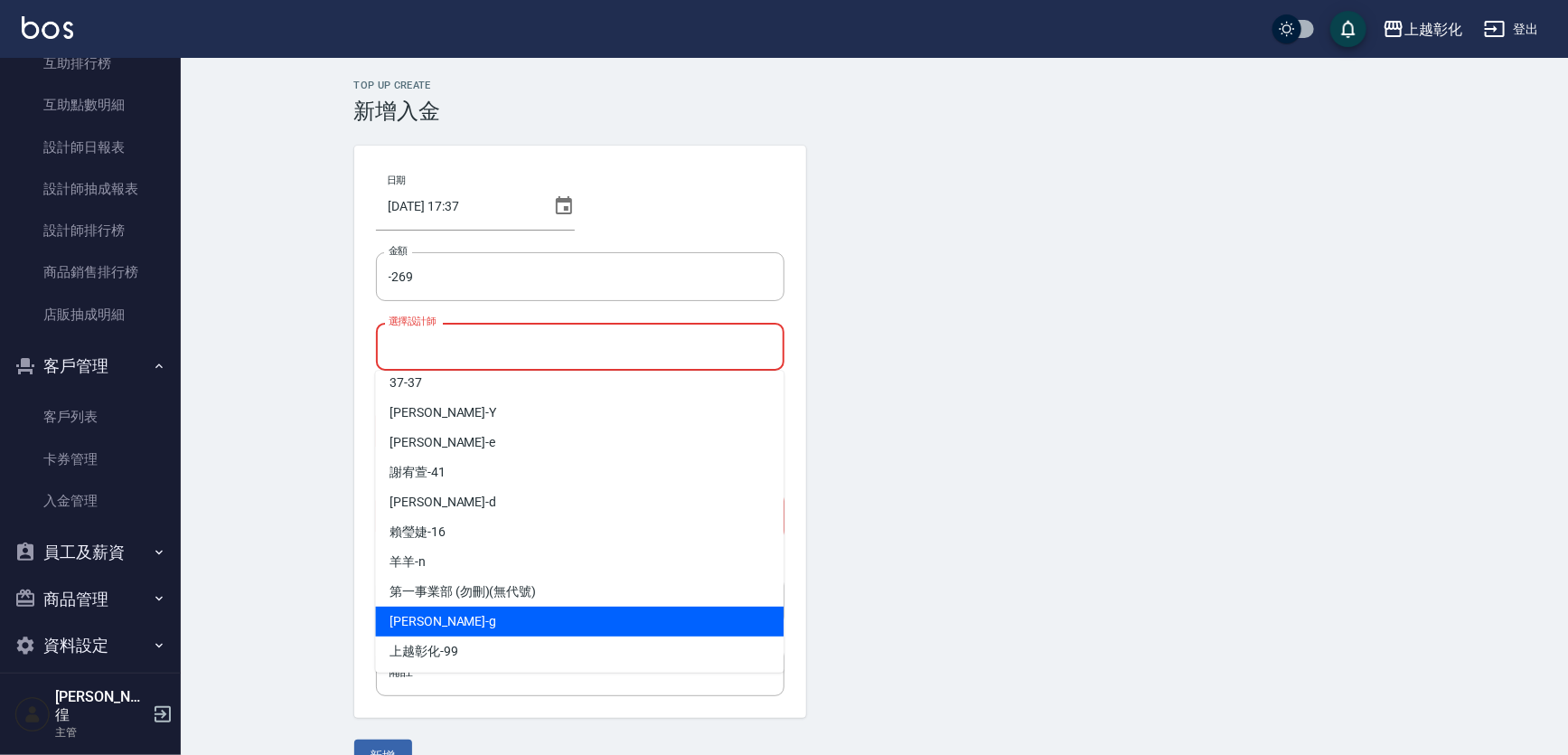
click at [417, 613] on span "Gary -g" at bounding box center [442, 621] width 107 height 19
type input "Gary-g"
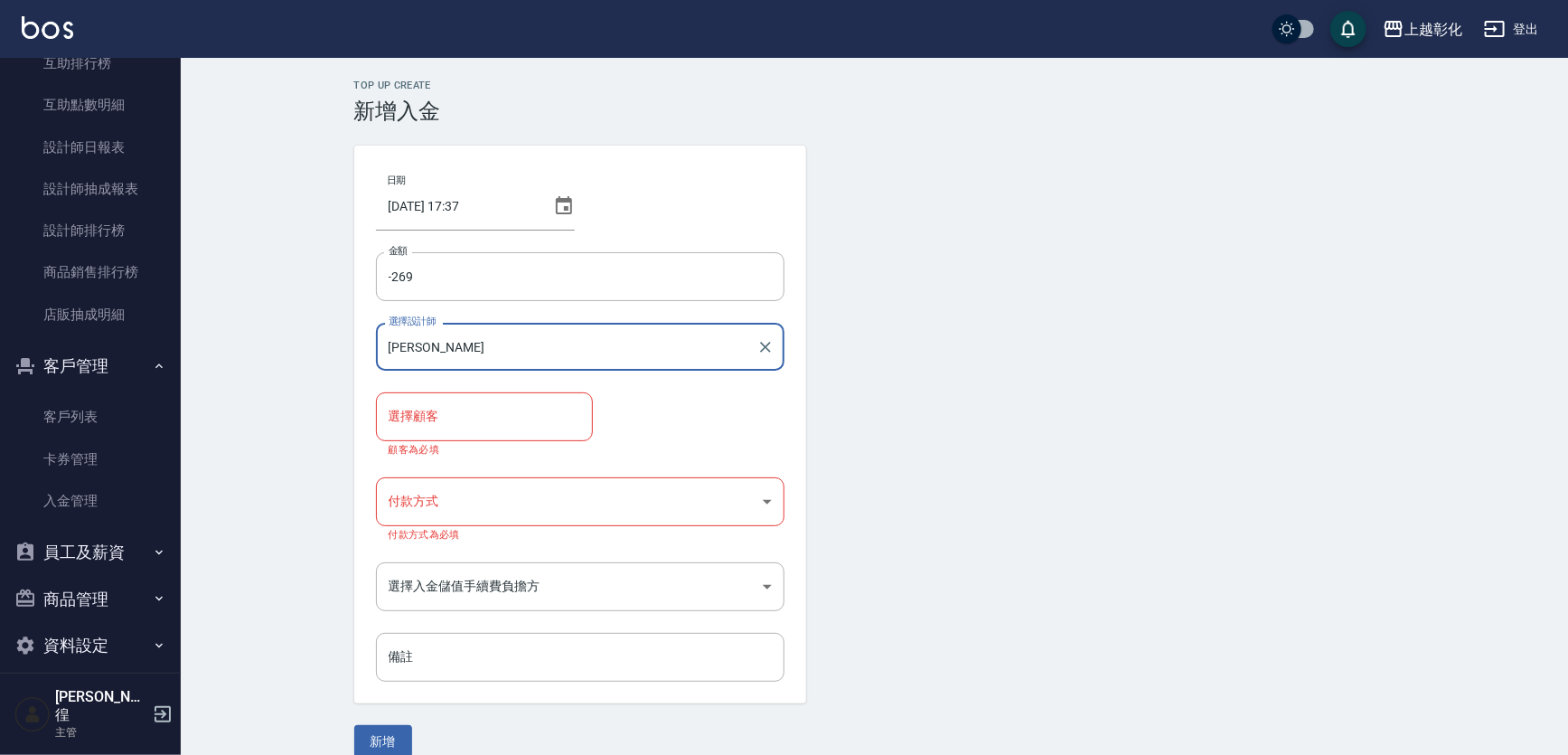
click at [445, 420] on input "選擇顧客" at bounding box center [484, 416] width 201 height 32
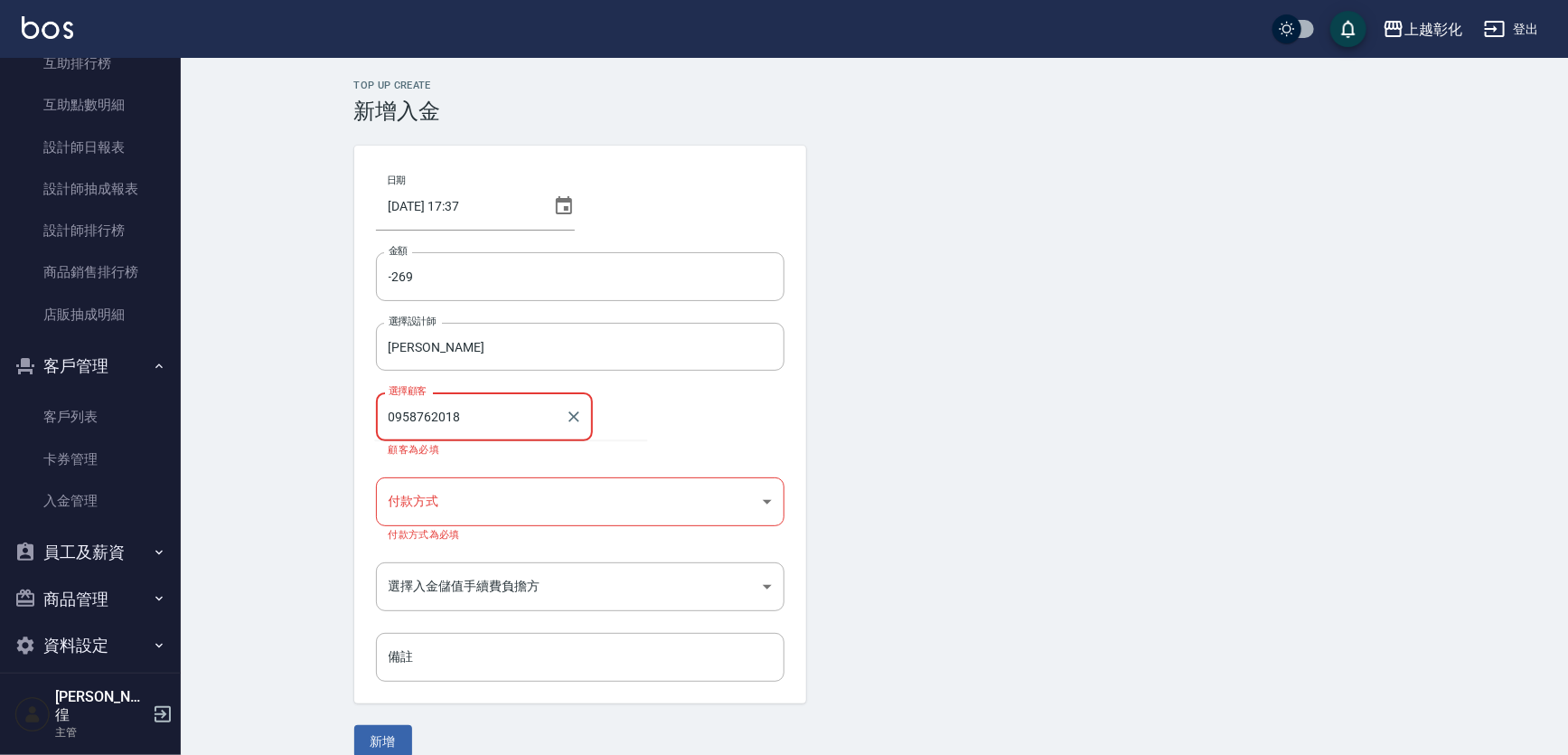
click at [354, 725] on button "新增" at bounding box center [383, 742] width 58 height 34
type input "鄭亦荏/0958762018"
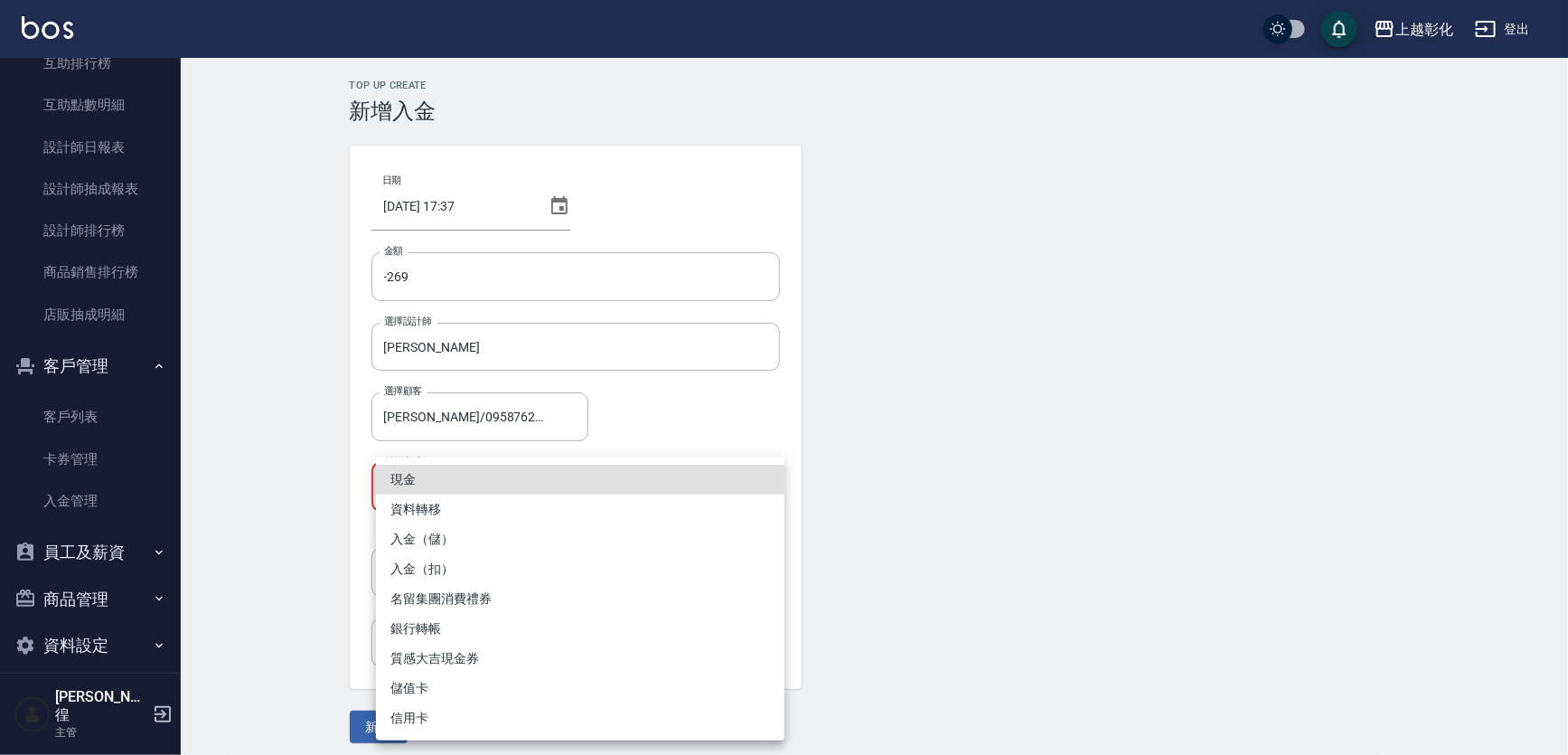
click at [428, 493] on body "上越彰化 登出 櫃檯作業 打帳單 帳單列表 現金收支登錄 材料自購登錄 每日結帳 排班表 現場電腦打卡 預約管理 預約管理 單日預約紀錄 單週預約紀錄 報表及…" at bounding box center [784, 382] width 1568 height 765
click at [419, 565] on li "入金（扣）" at bounding box center [580, 569] width 408 height 30
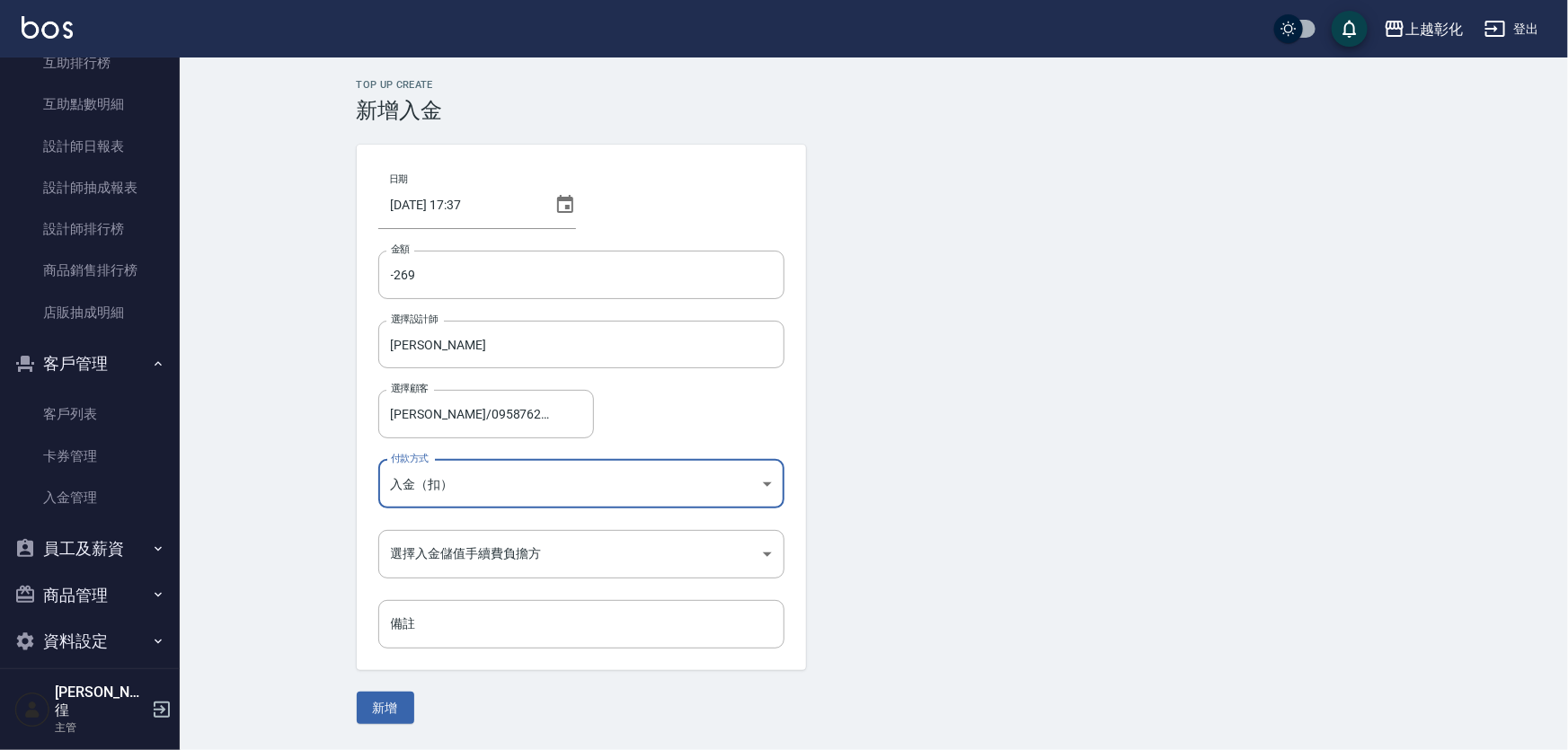
type input "入金（扣）"
click at [444, 568] on body "上越彰化 登出 櫃檯作業 打帳單 帳單列表 現金收支登錄 材料自購登錄 每日結帳 排班表 現場電腦打卡 預約管理 預約管理 單日預約紀錄 單週預約紀錄 報表及…" at bounding box center [784, 375] width 1568 height 750
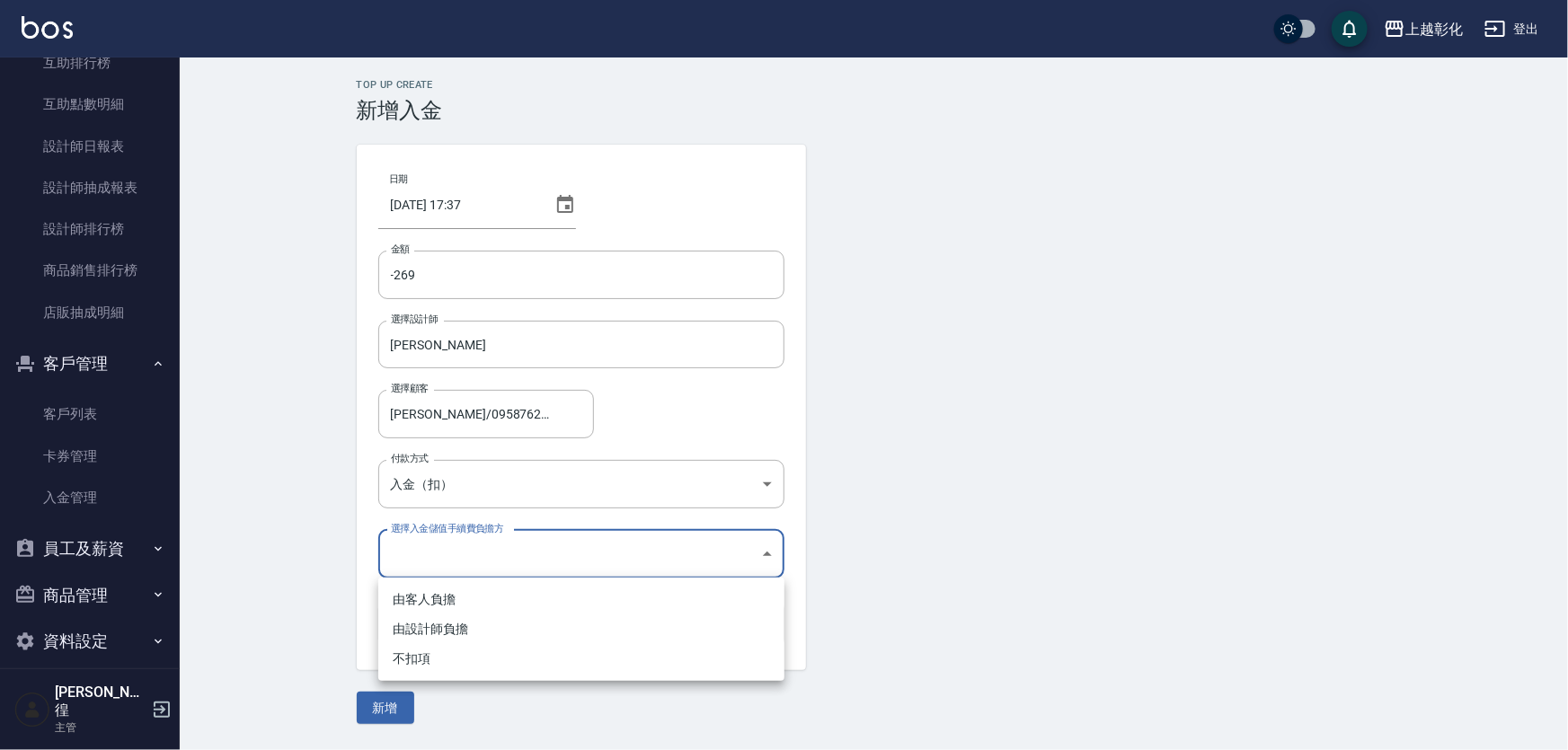
click at [441, 661] on li "不扣項" at bounding box center [581, 659] width 406 height 30
type input "WITHOUTHANDLINGFEE"
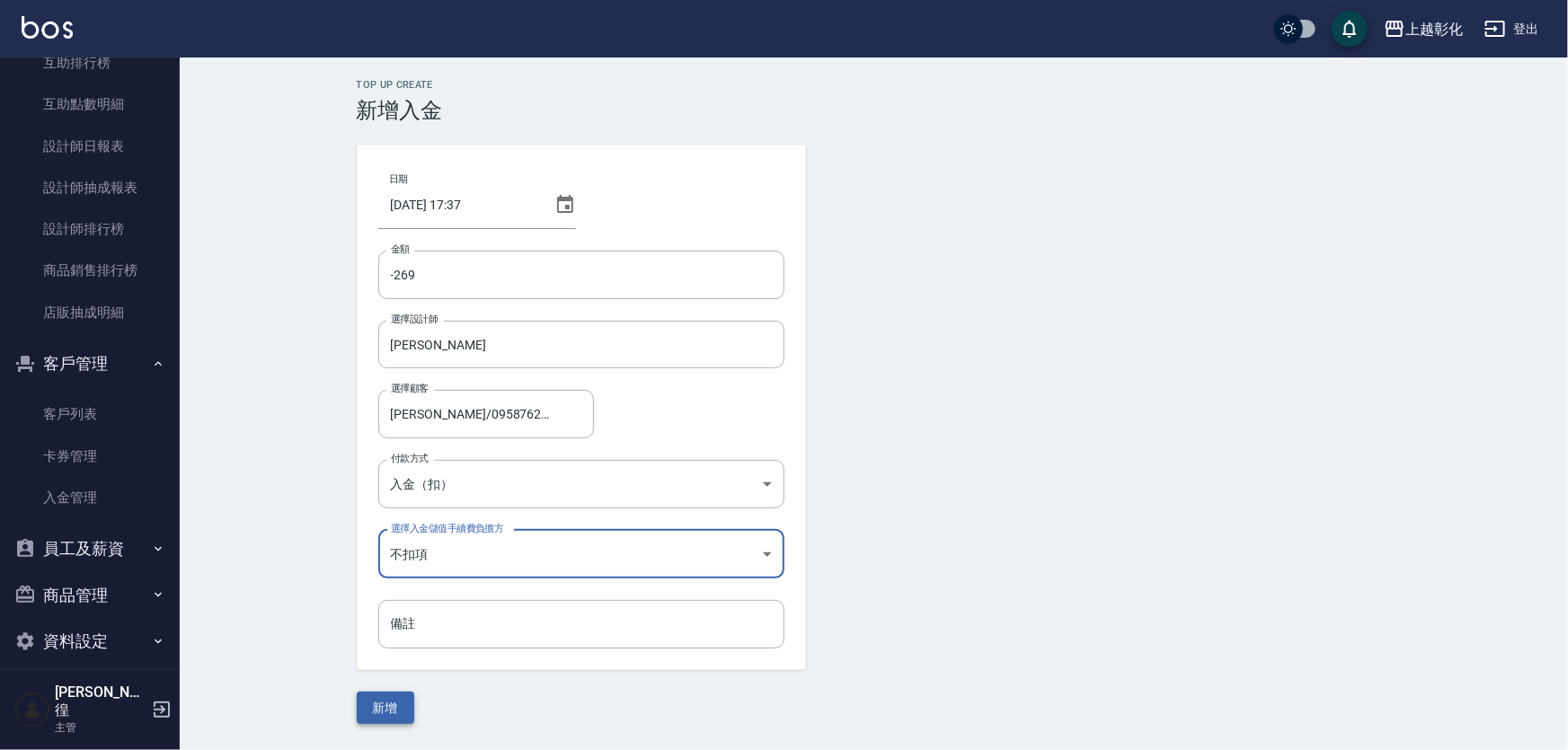
click at [385, 703] on button "新增" at bounding box center [386, 708] width 58 height 34
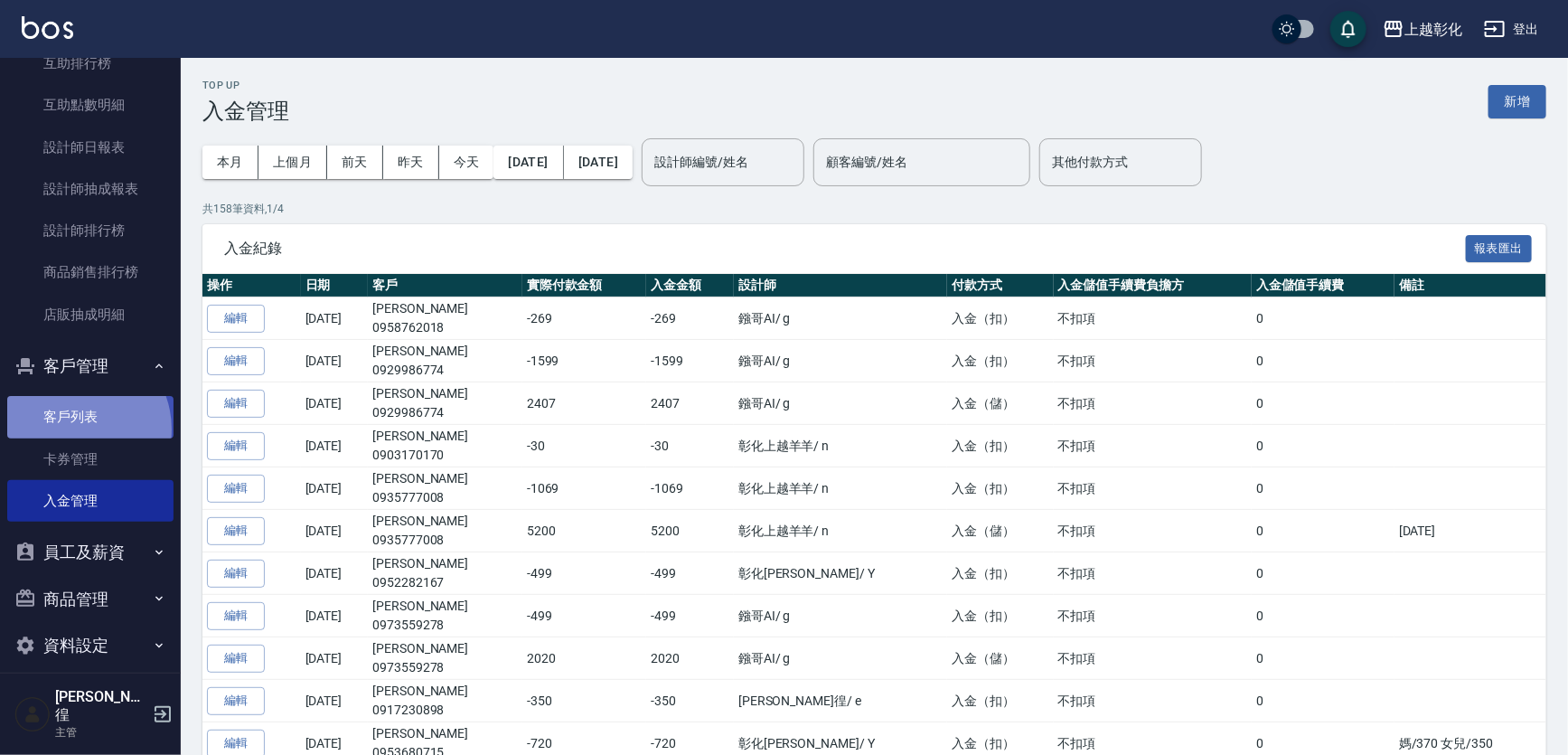
click at [72, 429] on link "客戶列表" at bounding box center [90, 417] width 167 height 42
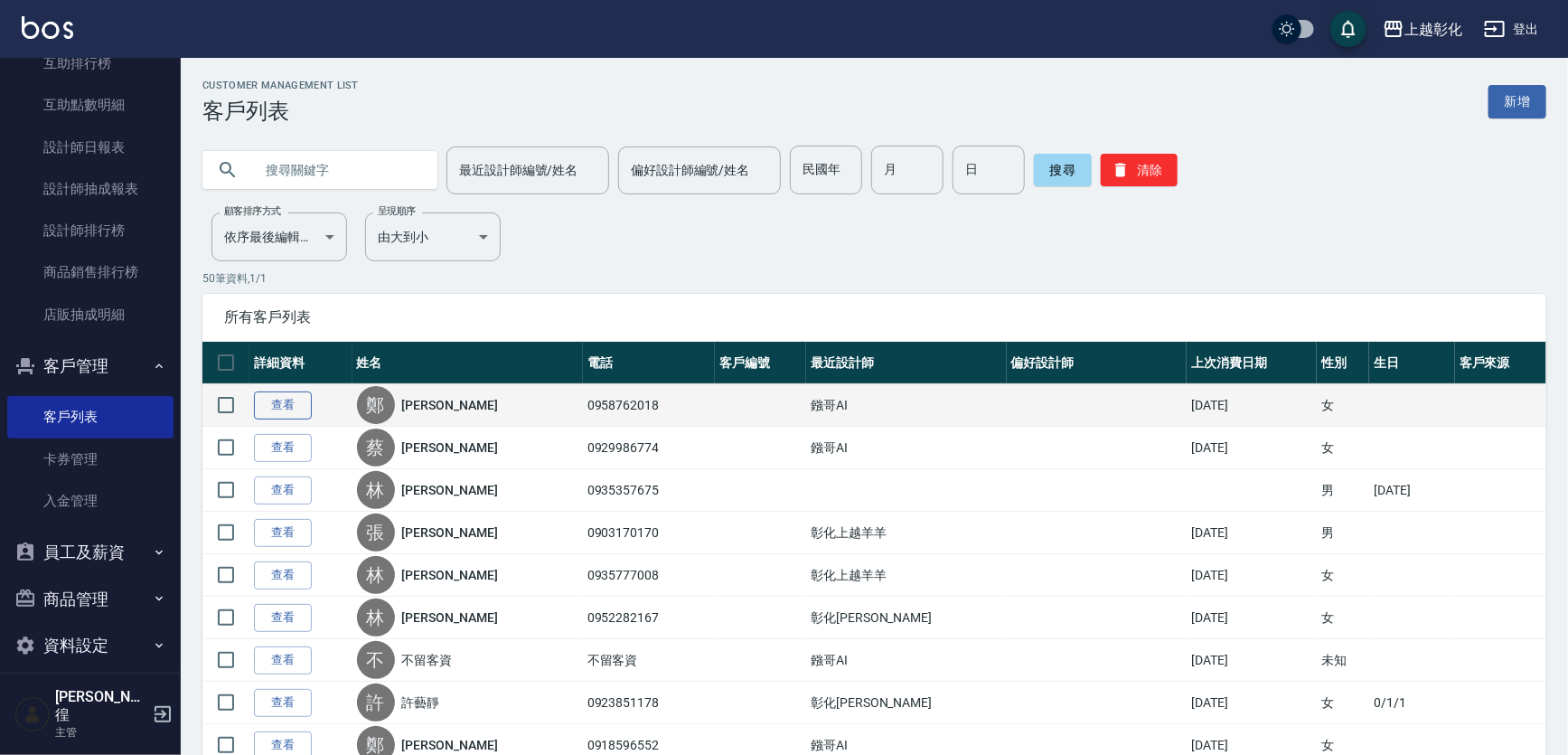
click at [259, 405] on link "查看" at bounding box center [282, 405] width 58 height 28
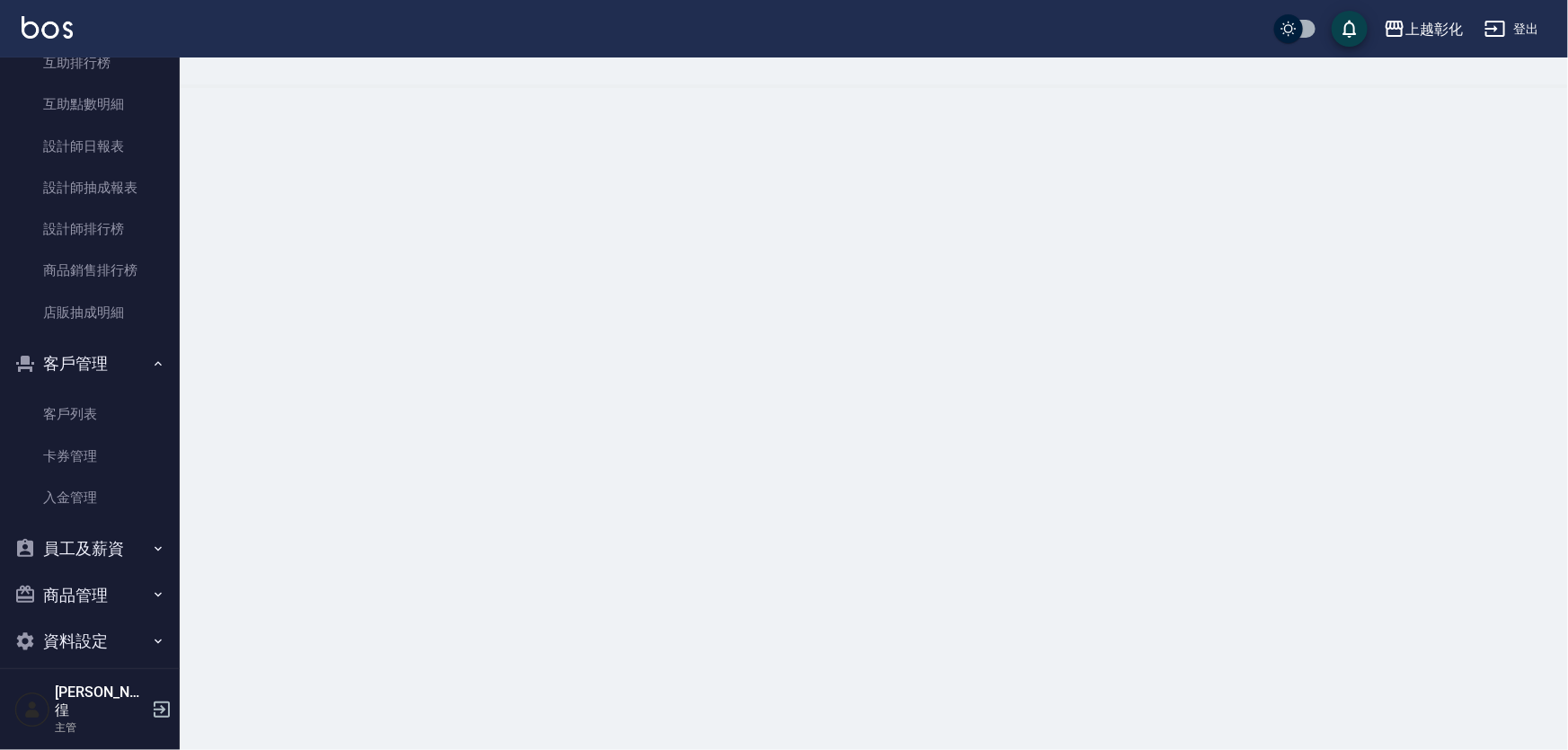
click at [273, 408] on div at bounding box center [784, 375] width 1568 height 750
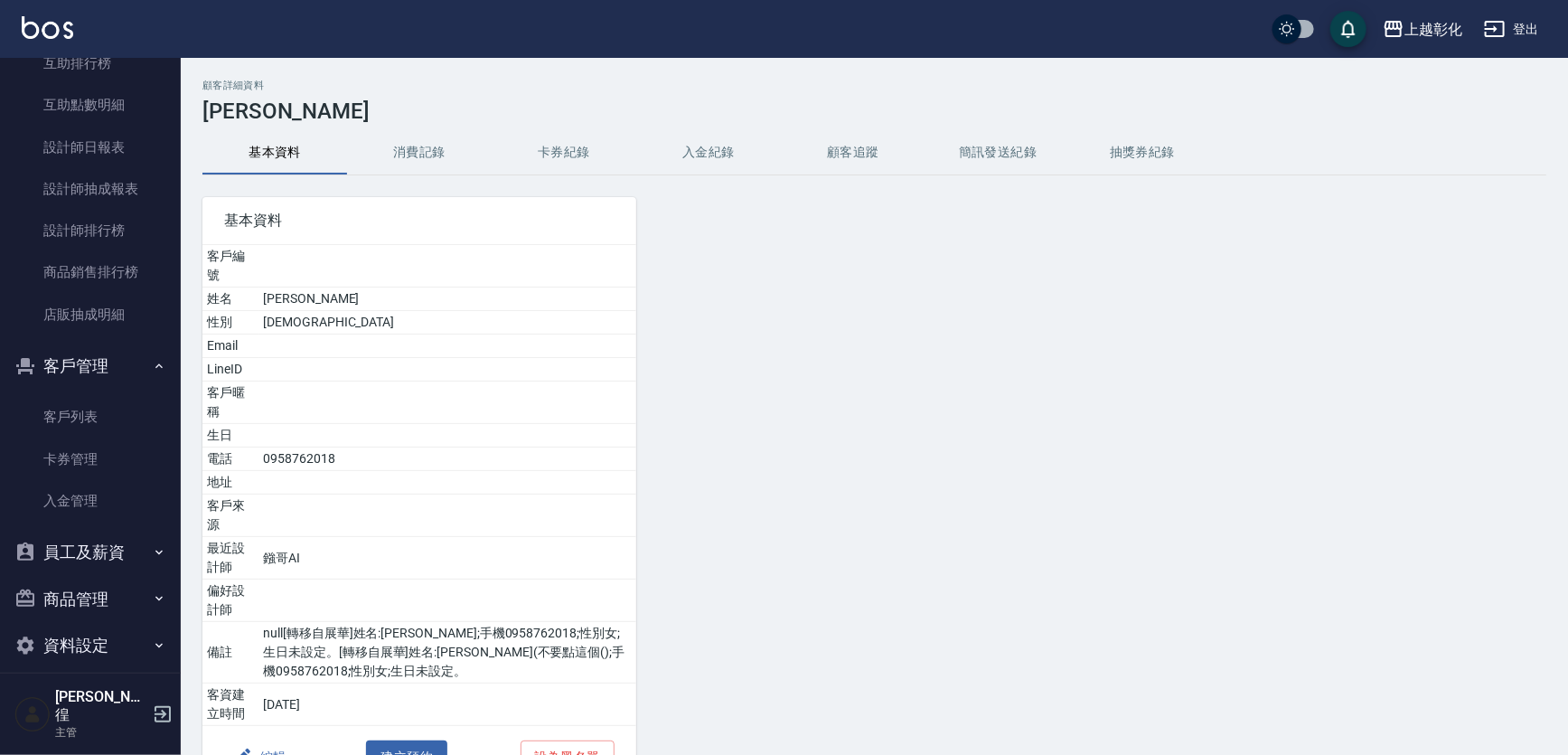
click at [732, 155] on button "入金紀錄" at bounding box center [709, 152] width 145 height 43
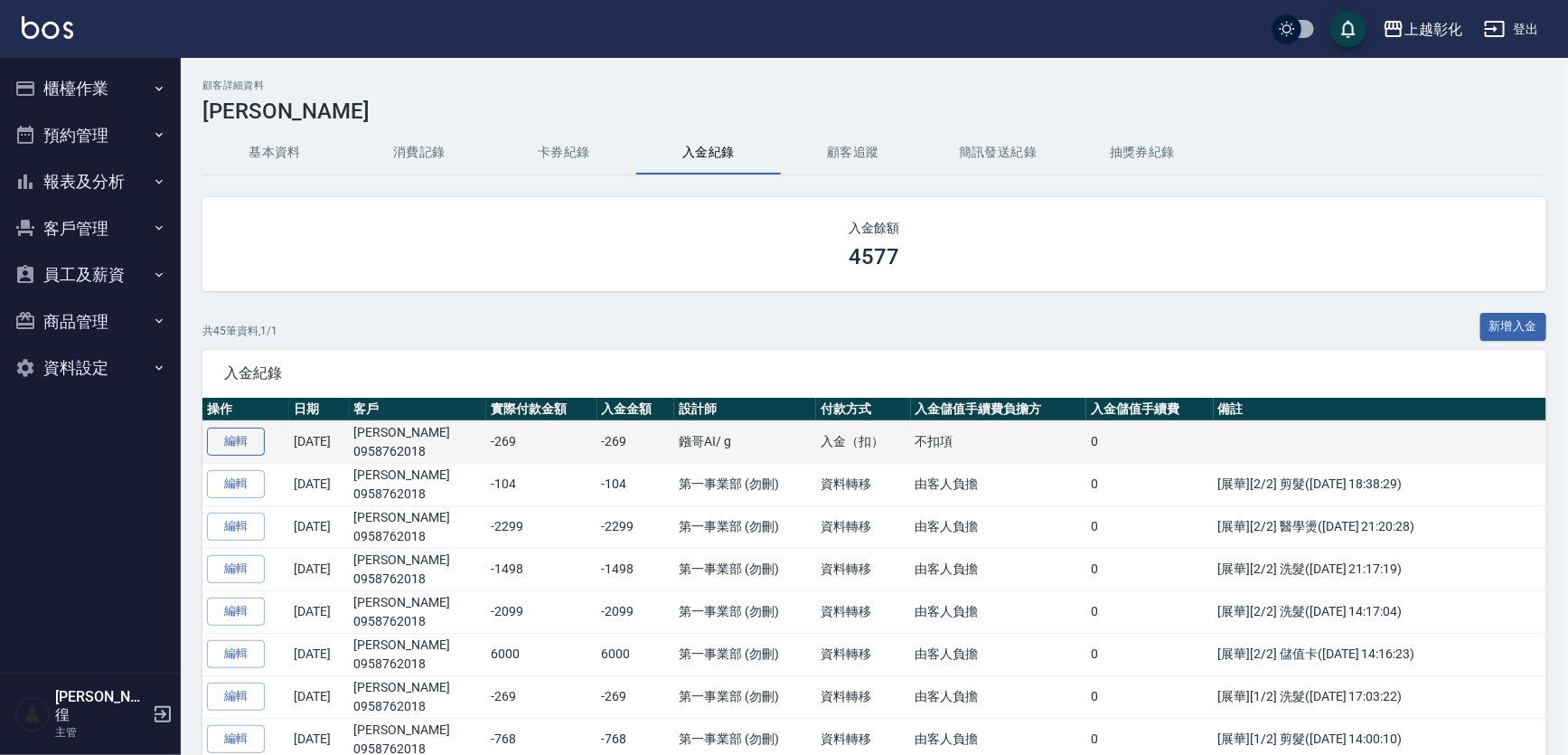
click at [239, 437] on link "編輯" at bounding box center [236, 441] width 58 height 28
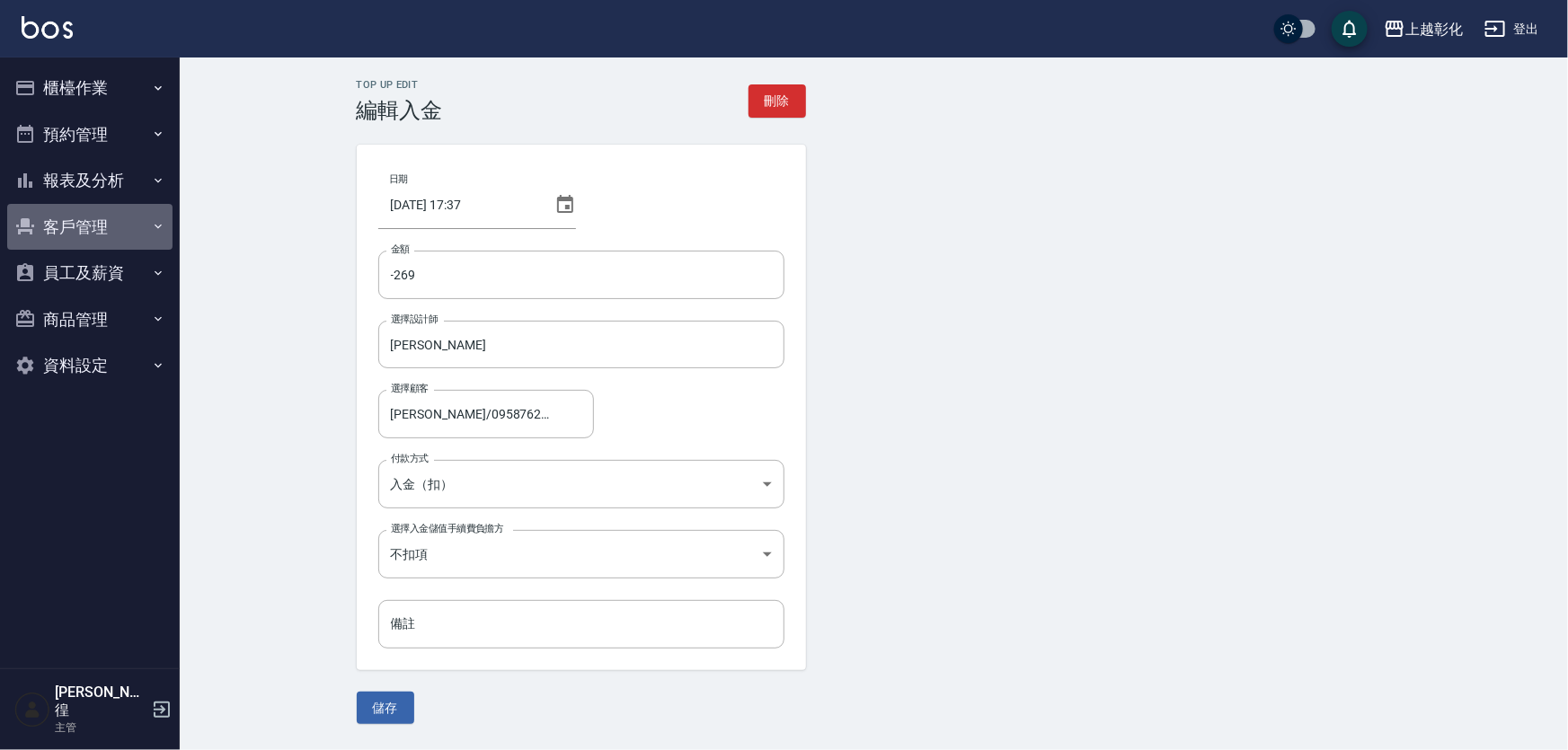
click at [80, 237] on button "客戶管理" at bounding box center [89, 227] width 166 height 47
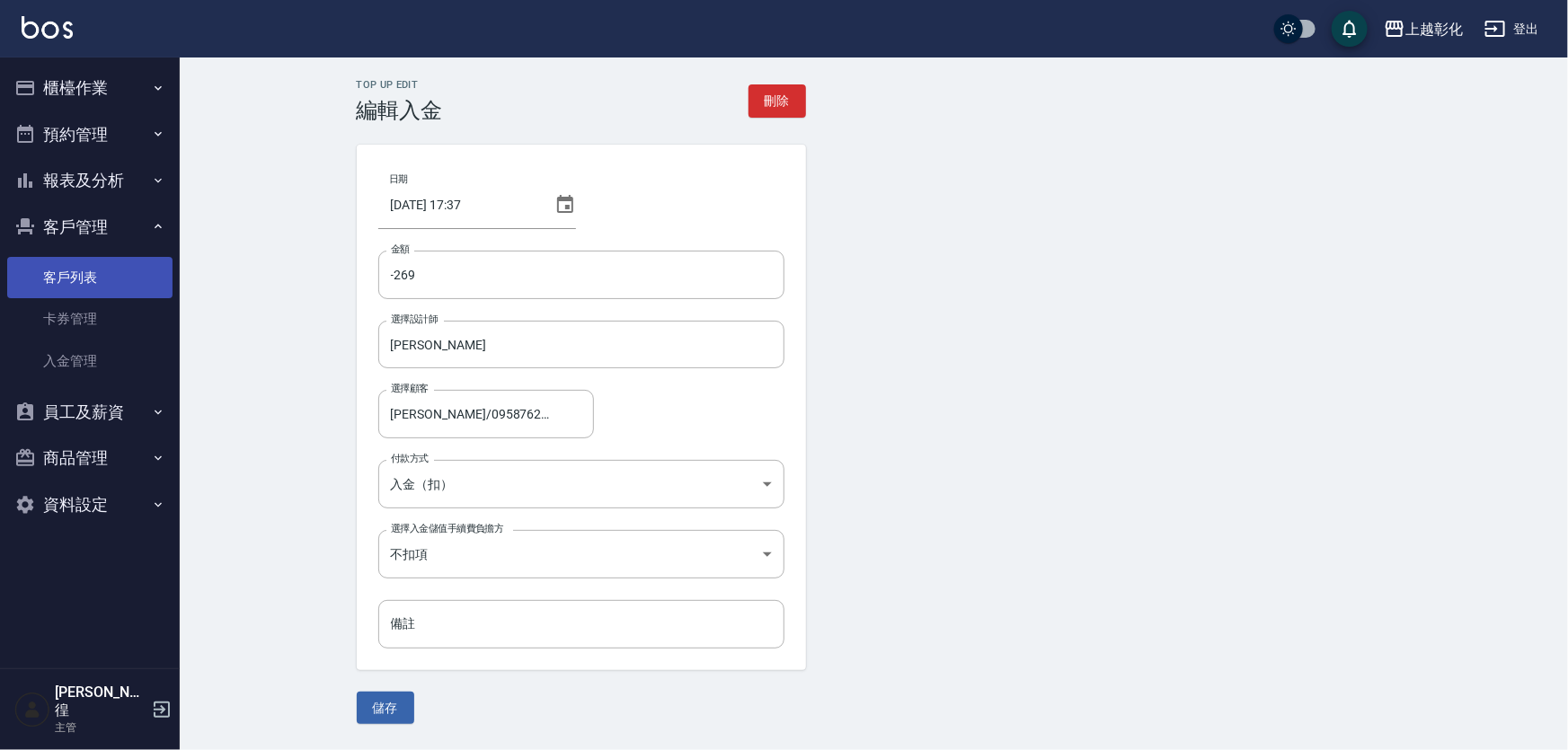
click at [89, 281] on link "客戶列表" at bounding box center [89, 278] width 166 height 42
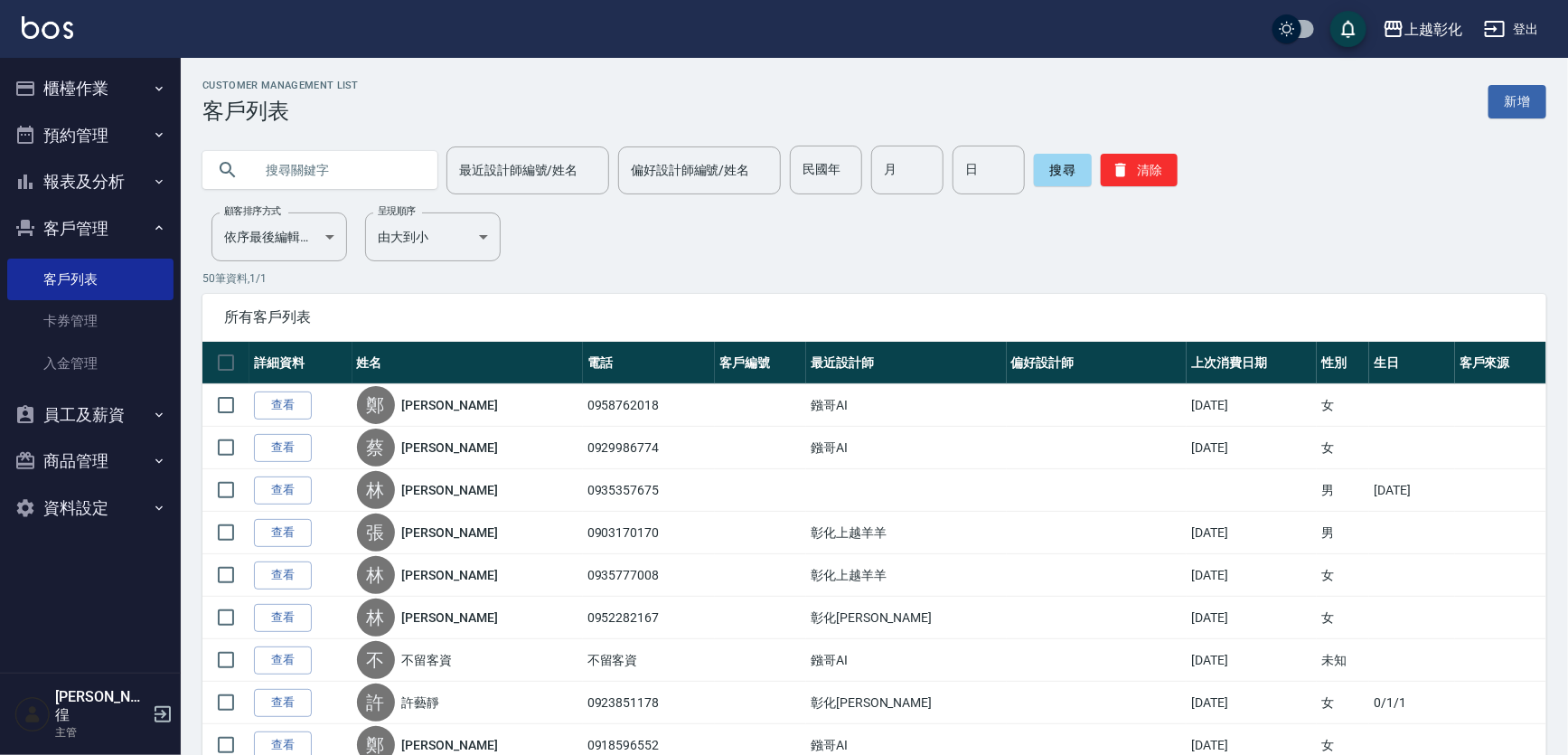
click at [311, 411] on link "查看" at bounding box center [282, 405] width 58 height 28
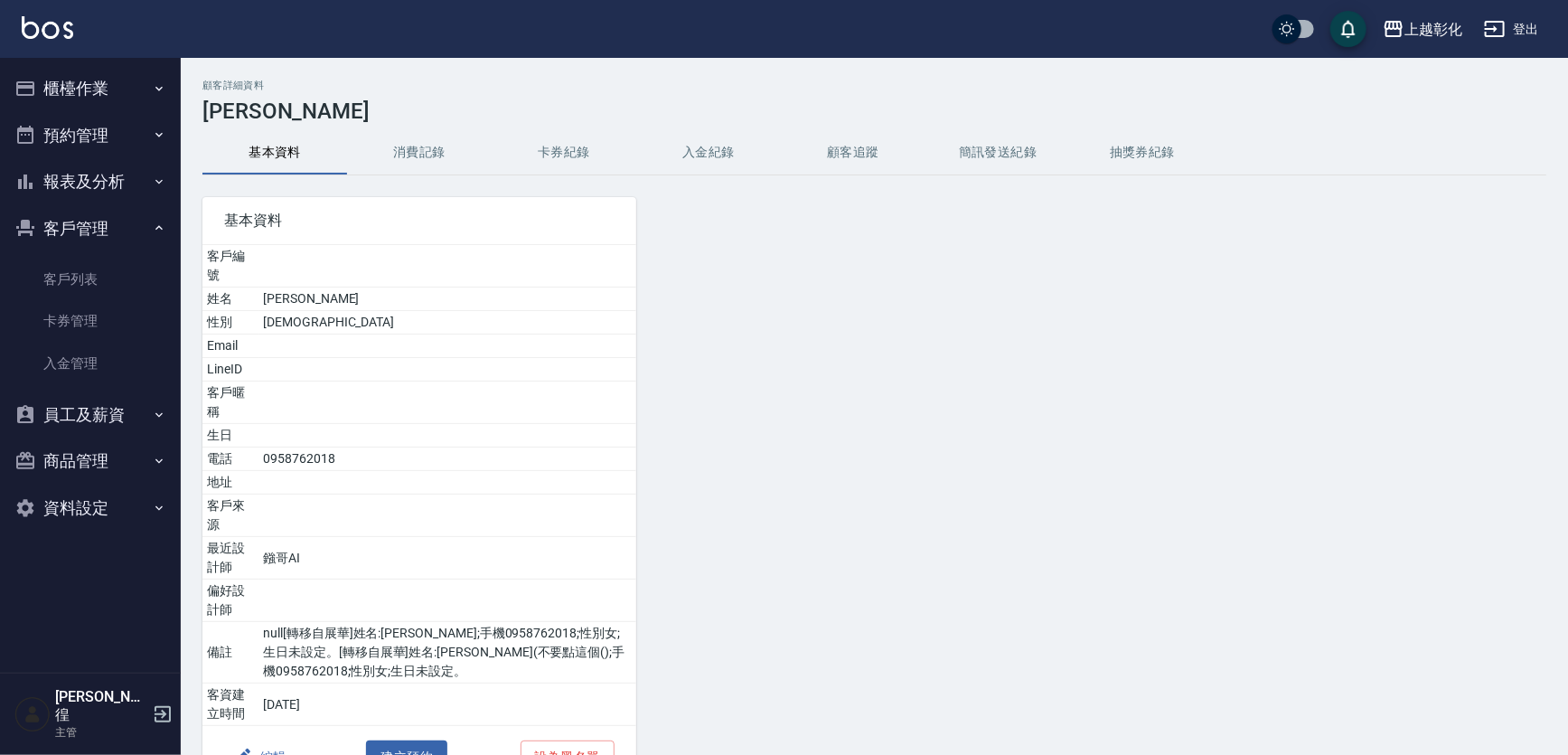
click at [771, 149] on button "入金紀錄" at bounding box center [709, 152] width 145 height 43
click at [737, 154] on button "入金紀錄" at bounding box center [709, 152] width 145 height 43
